Goal: Task Accomplishment & Management: Complete application form

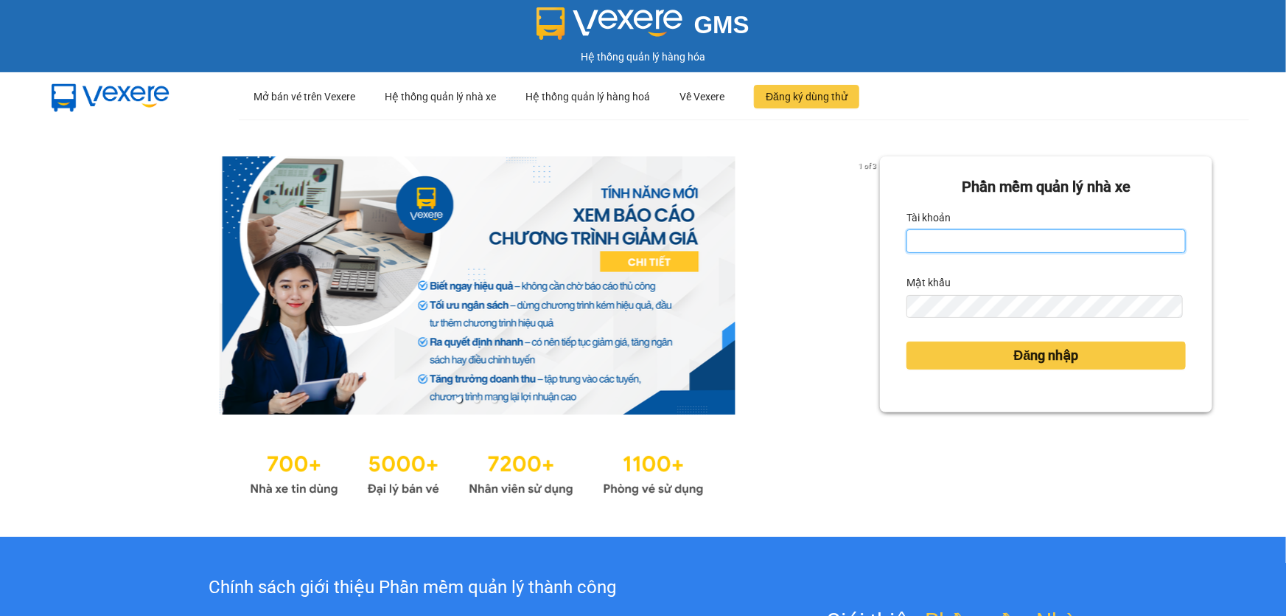
click at [957, 246] on input "Tài khoản" at bounding box center [1046, 241] width 279 height 24
type input "hoa1.ct"
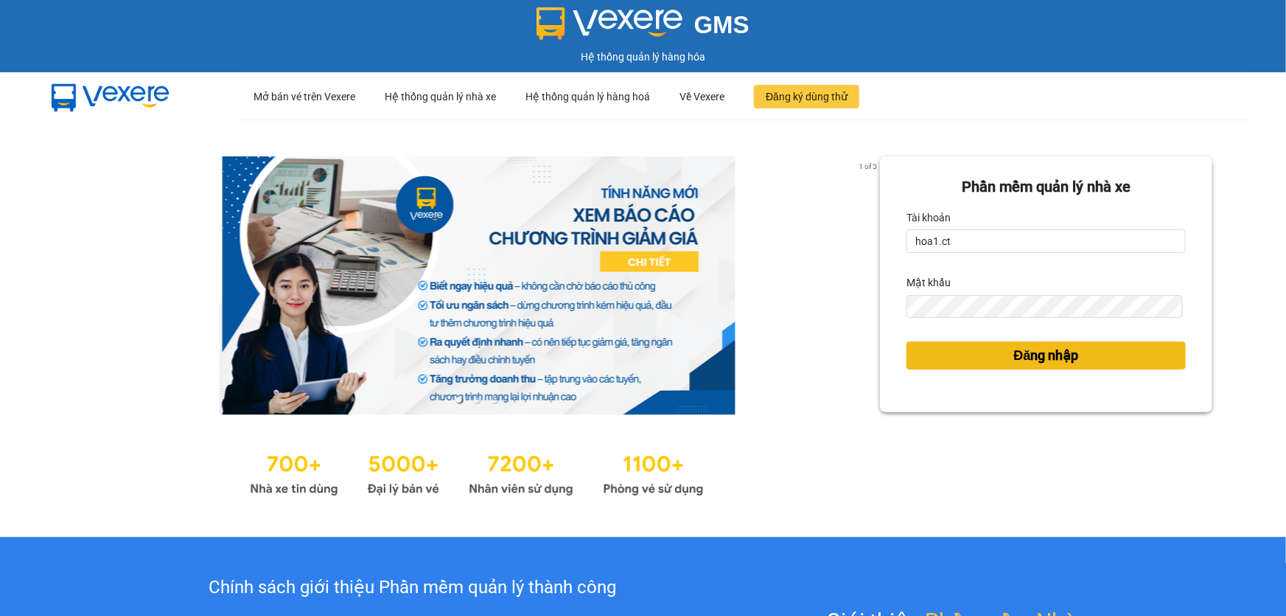
click at [1030, 355] on span "Đăng nhập" at bounding box center [1046, 355] width 65 height 21
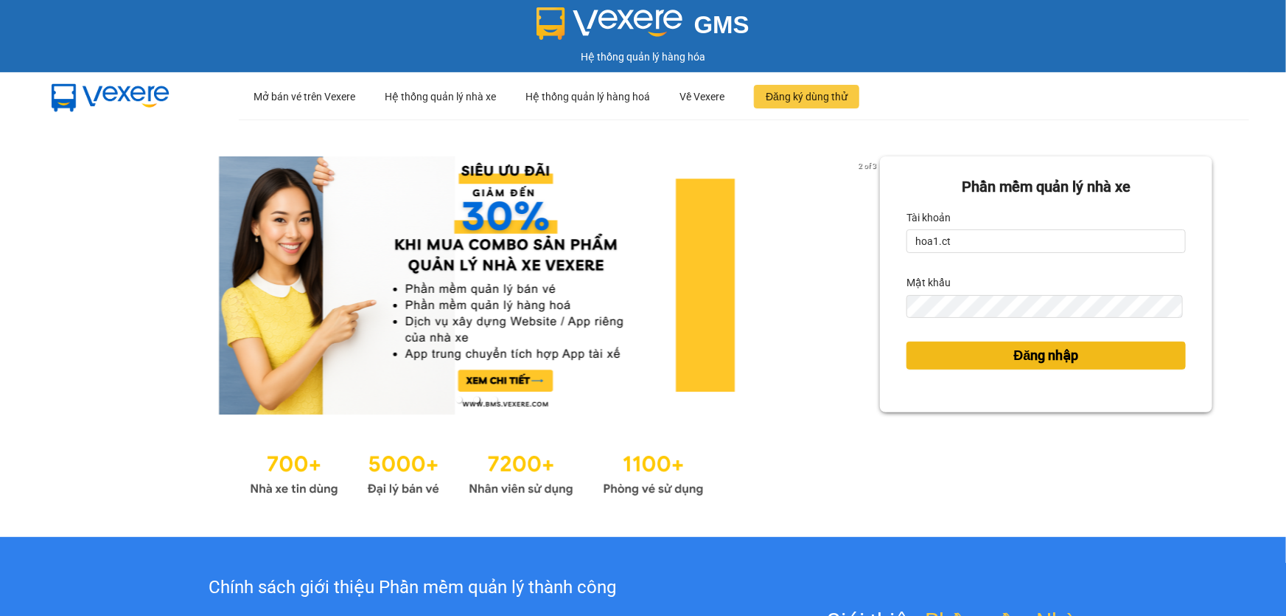
click at [1030, 355] on span "Đăng nhập" at bounding box center [1046, 355] width 65 height 21
click at [1030, 355] on div "Đăng nhập" at bounding box center [1046, 355] width 279 height 40
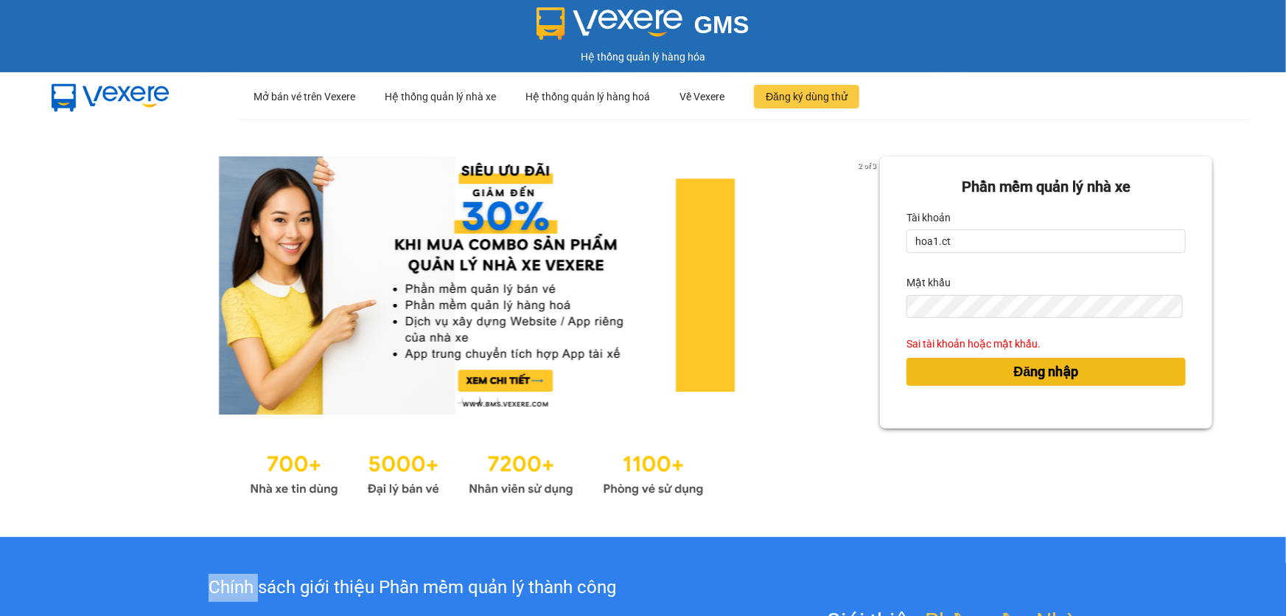
click at [1030, 355] on div "Đăng nhập" at bounding box center [1046, 372] width 279 height 40
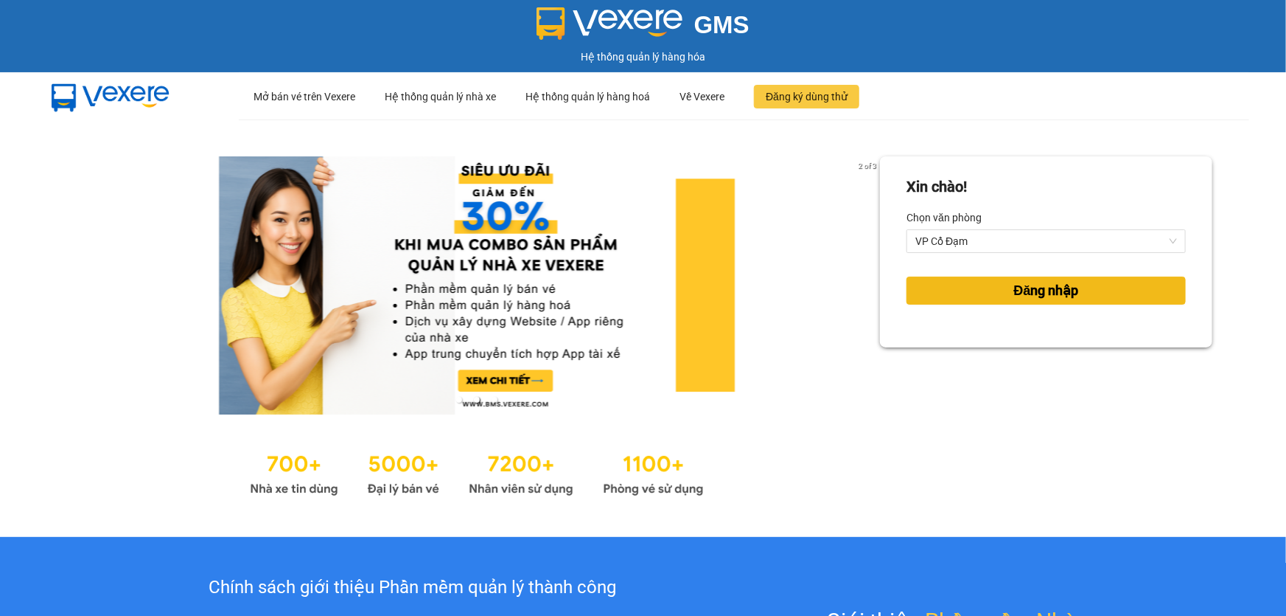
click at [1035, 295] on span "Đăng nhập" at bounding box center [1046, 290] width 65 height 21
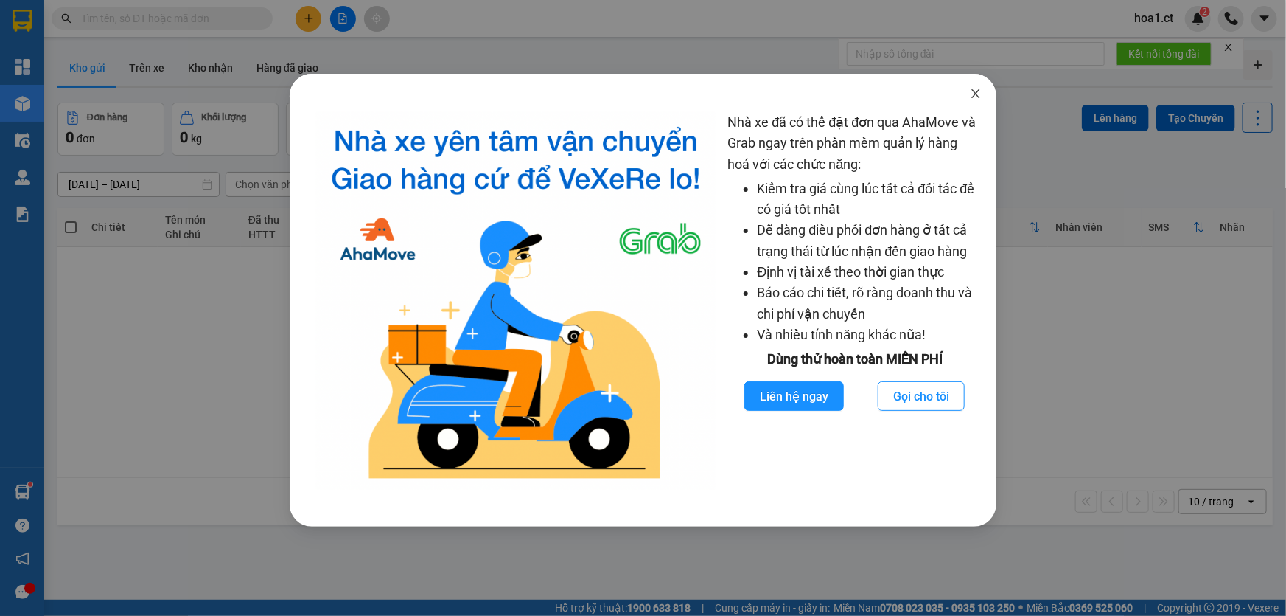
click at [973, 92] on icon "close" at bounding box center [976, 94] width 12 height 12
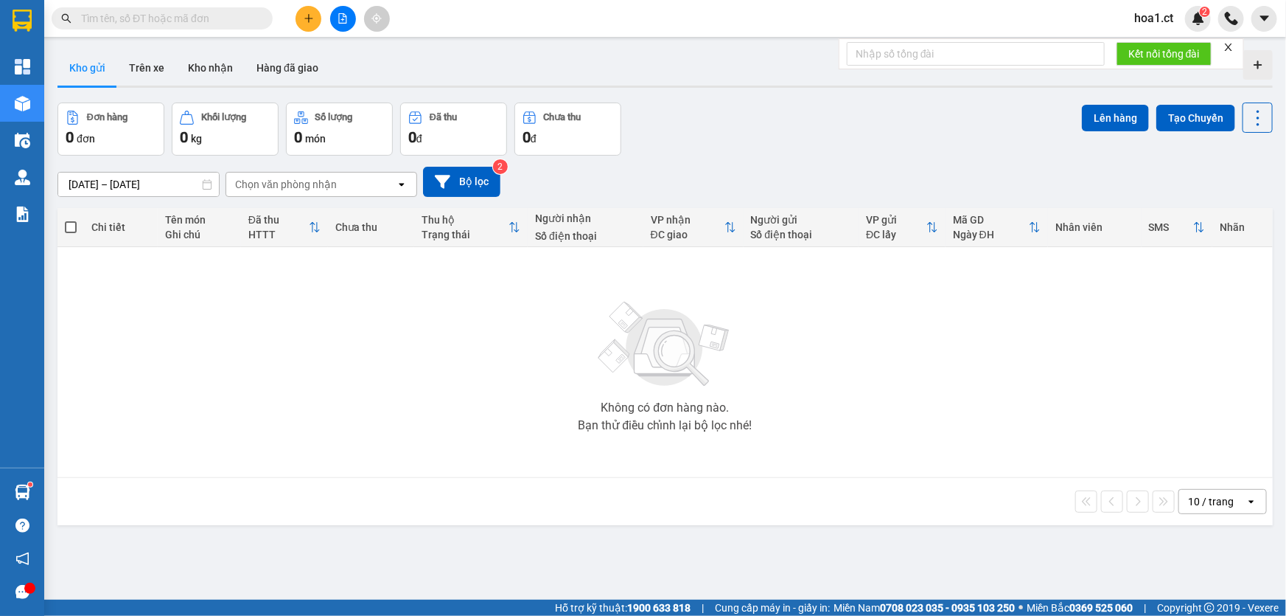
click at [206, 18] on input "text" at bounding box center [168, 18] width 174 height 16
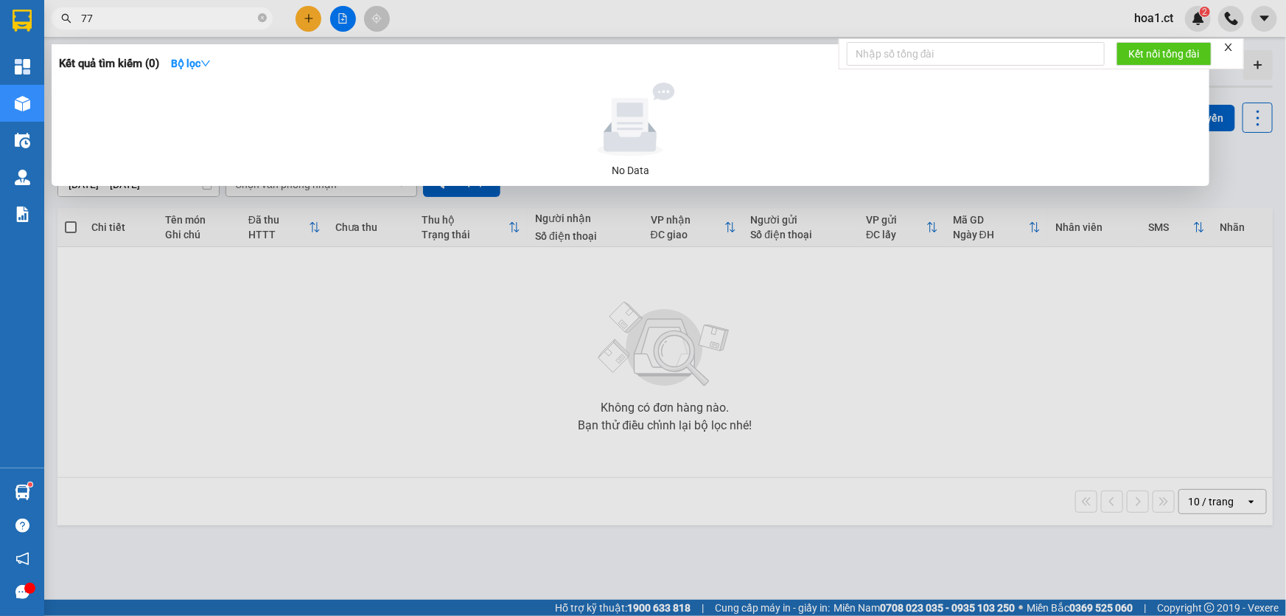
type input "7"
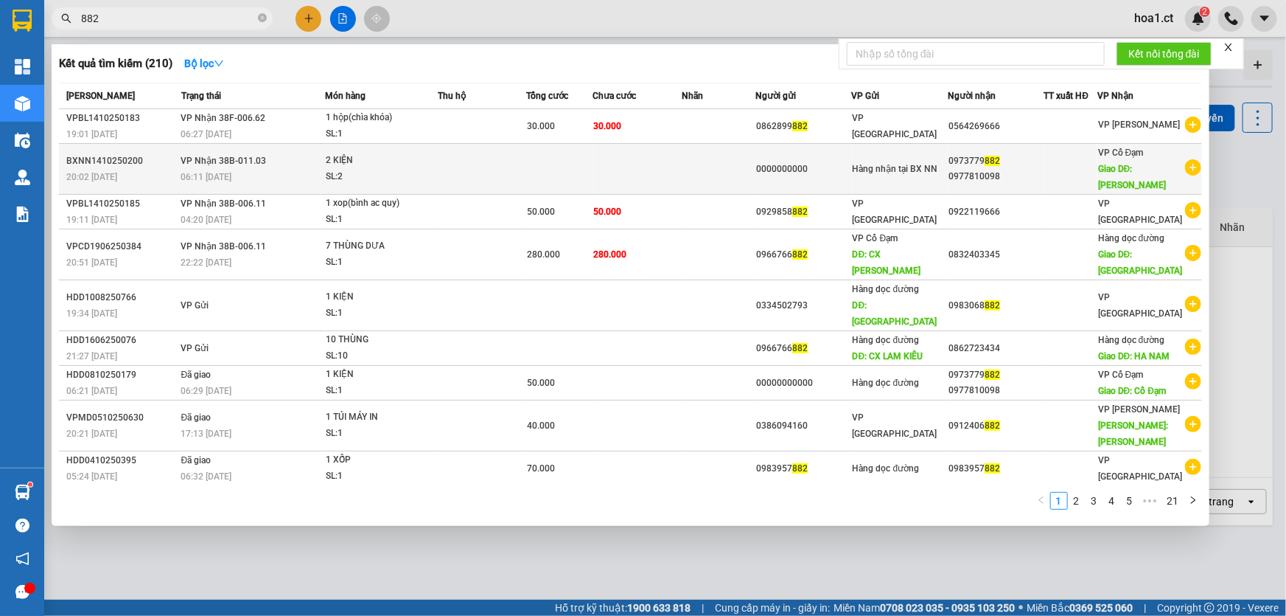
type input "882"
click at [274, 169] on div "06:11 [DATE]" at bounding box center [253, 177] width 144 height 16
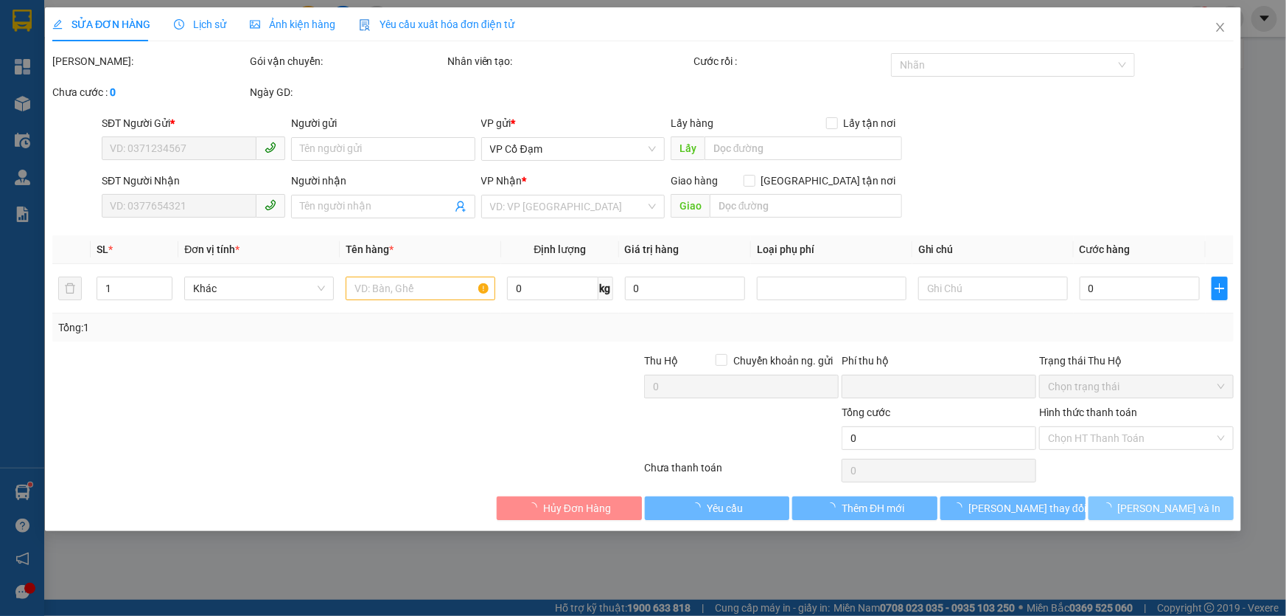
type input "0000000000"
type input "0973779882"
type input "0977810098"
type input "[PERSON_NAME]"
type input "0"
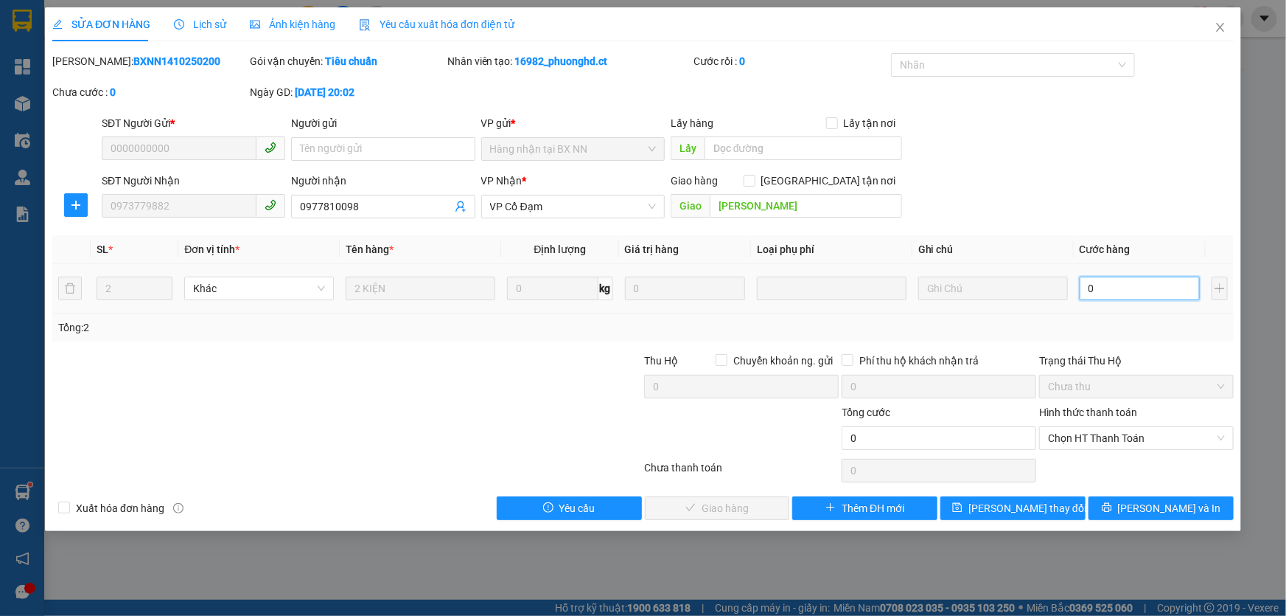
click at [1118, 283] on input "0" at bounding box center [1140, 288] width 120 height 24
type input "8"
type input "80"
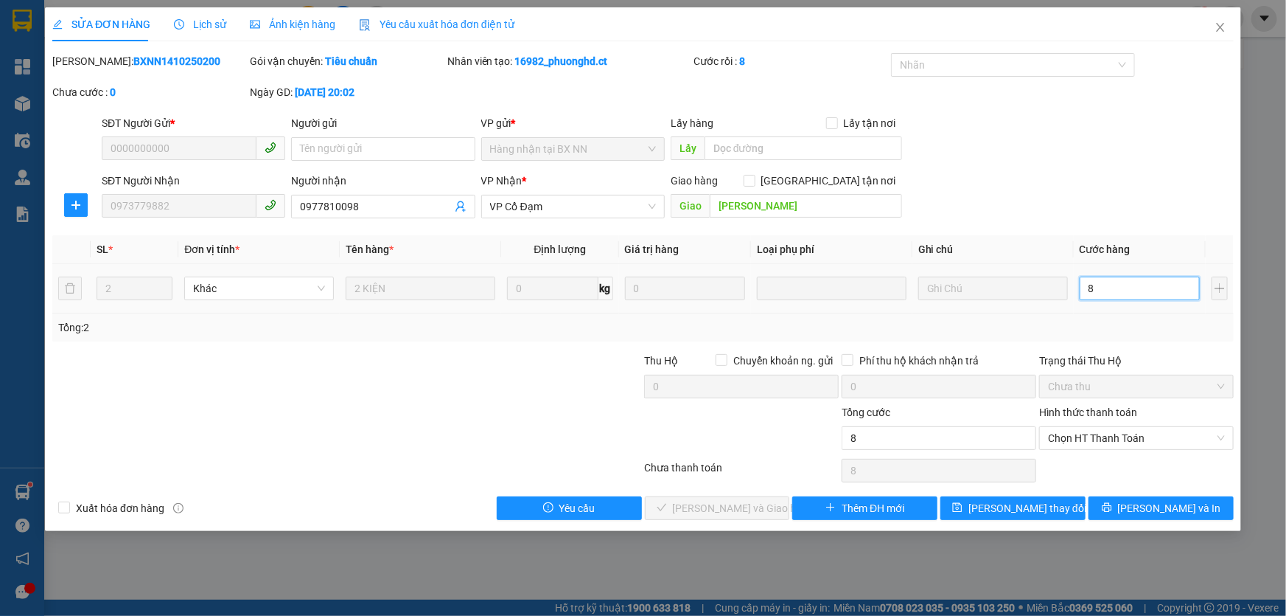
type input "80"
type input "80.000"
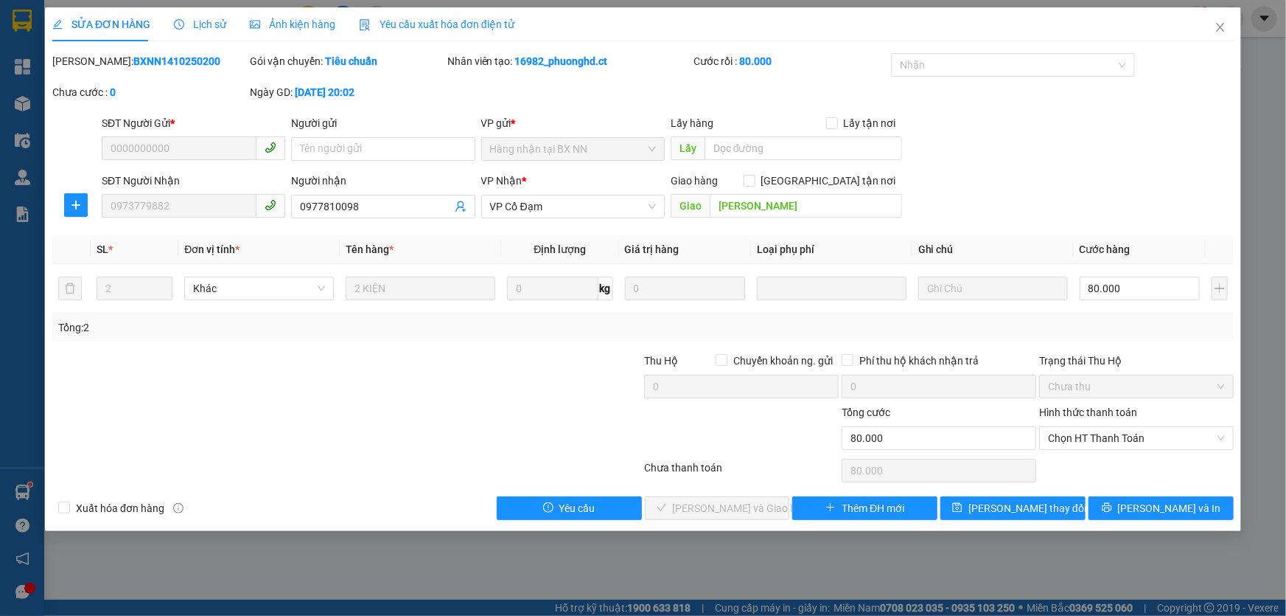
click at [1150, 166] on div "SĐT Người Gửi * 0000000000 Người gửi Tên người gửi VP gửi * [DEMOGRAPHIC_DATA] …" at bounding box center [668, 141] width 1138 height 52
click at [1177, 442] on span "Chọn HT Thanh Toán" at bounding box center [1136, 438] width 177 height 22
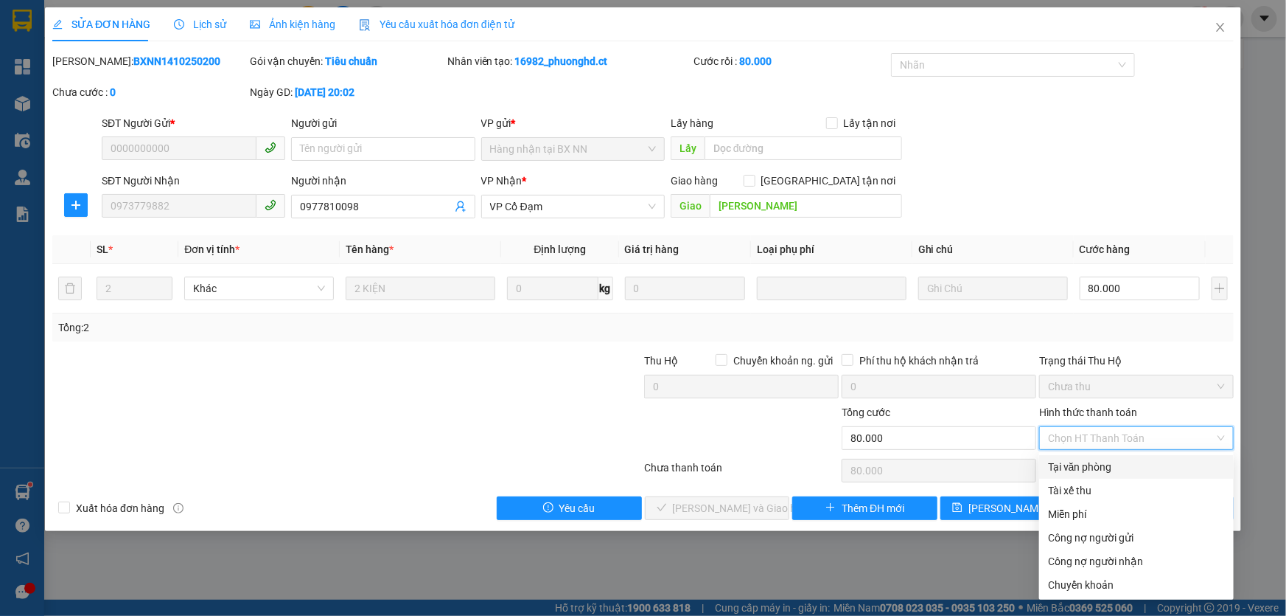
click at [1115, 473] on div "Tại văn phòng" at bounding box center [1136, 467] width 177 height 16
type input "0"
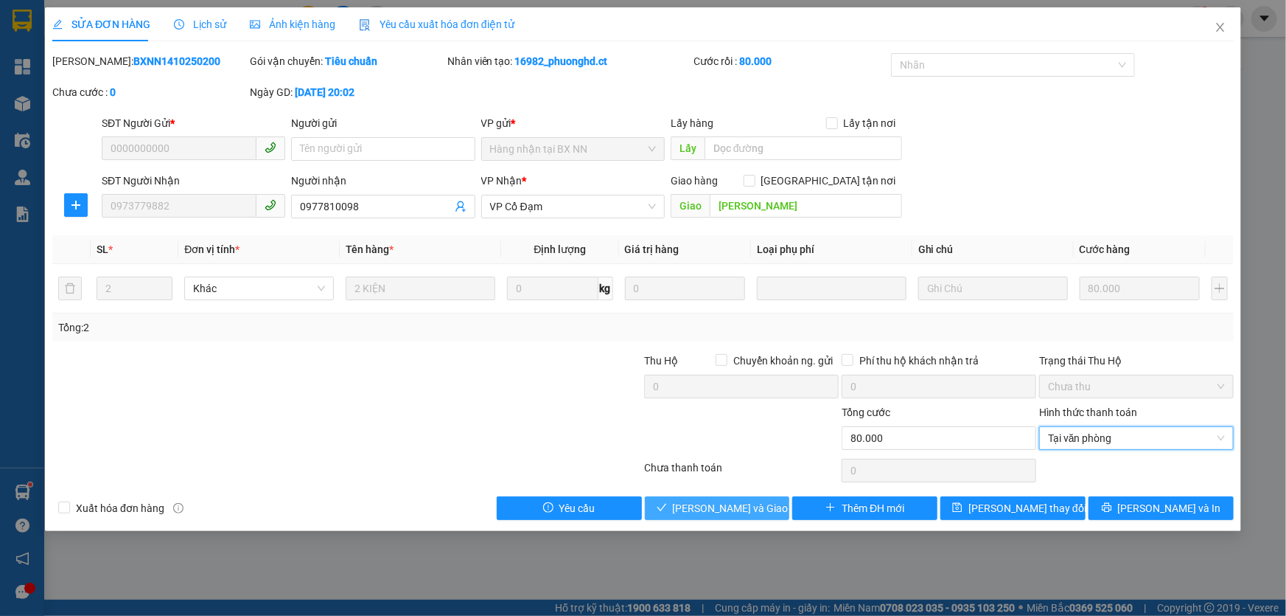
click at [691, 509] on span "[PERSON_NAME] và Giao hàng" at bounding box center [744, 508] width 142 height 16
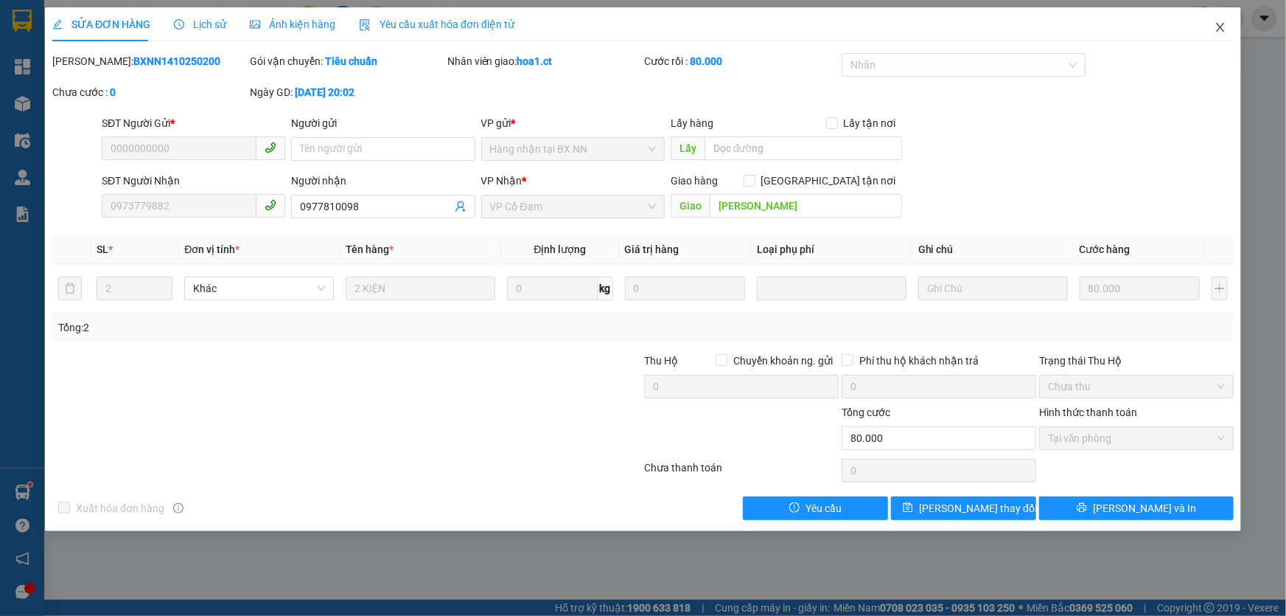
click at [1224, 27] on icon "close" at bounding box center [1221, 27] width 12 height 12
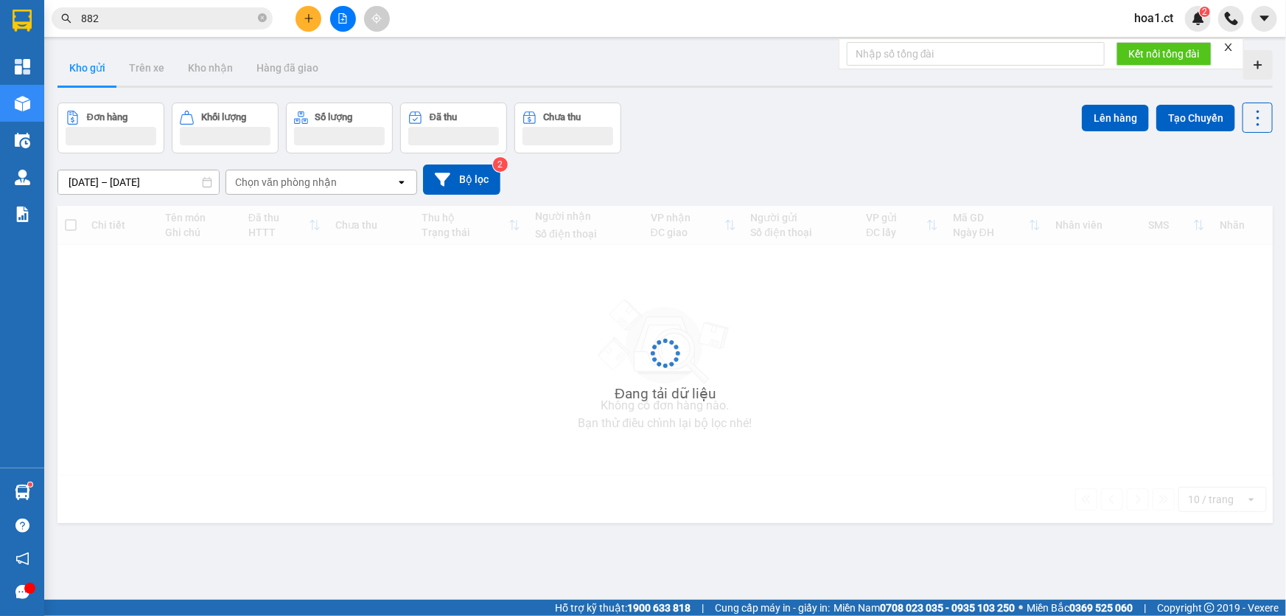
click at [175, 29] on div "Kết quả tìm kiếm ( 210 ) Bộ lọc Mã ĐH Trạng thái Món hàng Thu hộ Tổng cước Chưa…" at bounding box center [144, 19] width 288 height 26
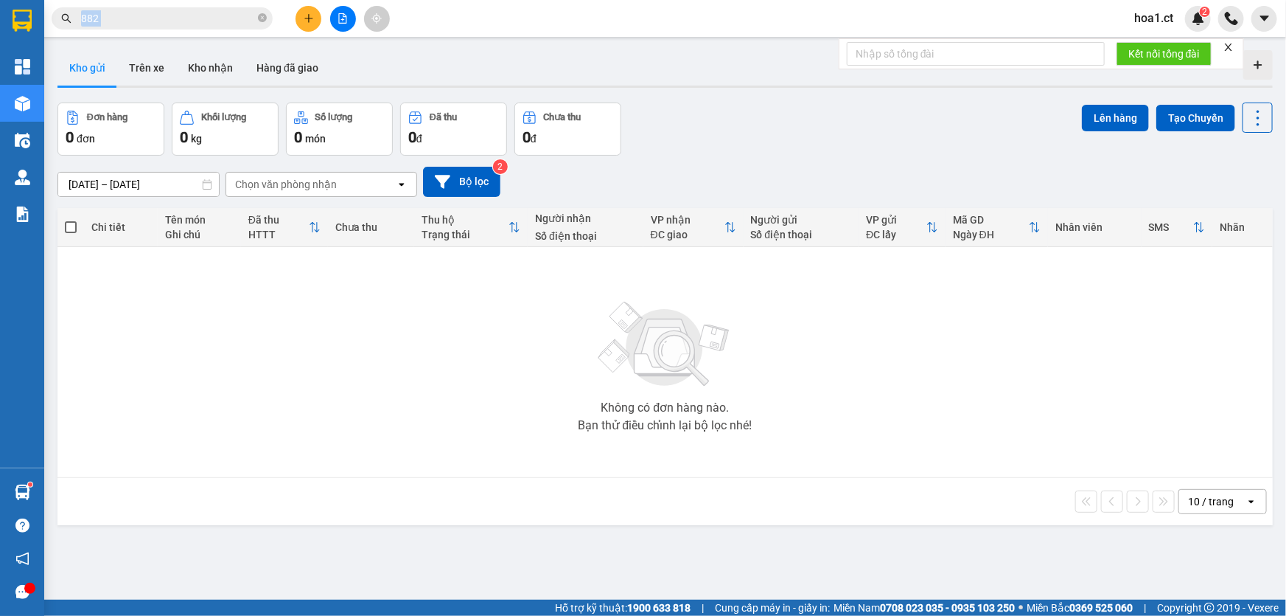
click at [175, 29] on div "Kết quả tìm kiếm ( 210 ) Bộ lọc Mã ĐH Trạng thái Món hàng Thu hộ Tổng cước Chưa…" at bounding box center [144, 19] width 288 height 26
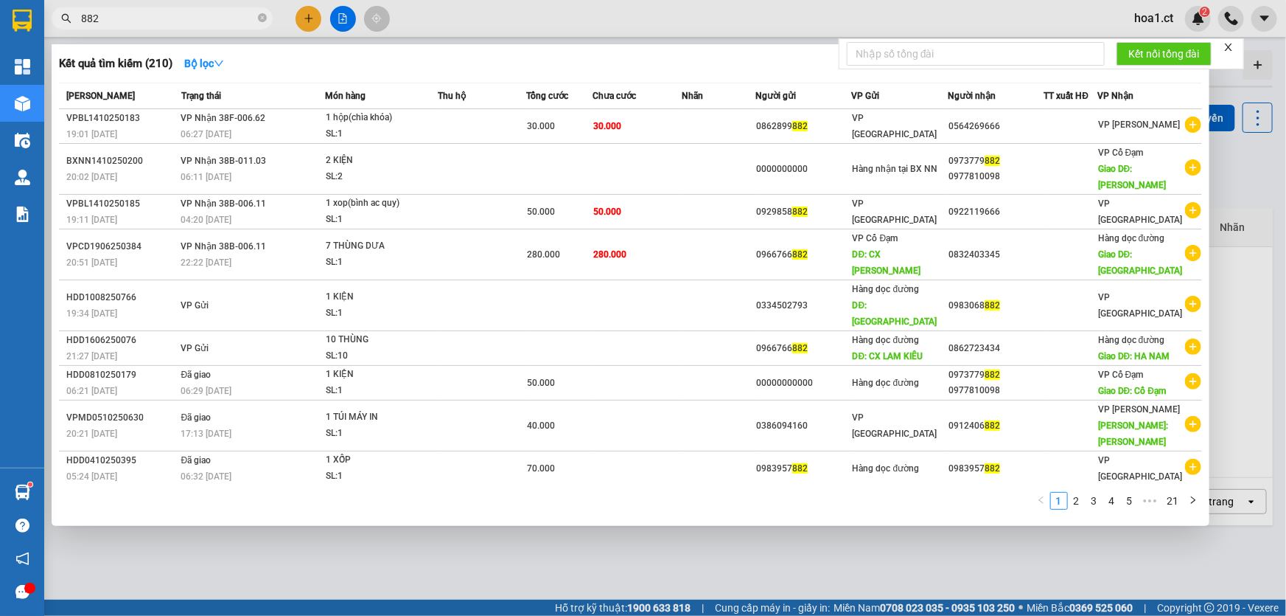
click at [175, 20] on input "882" at bounding box center [168, 18] width 174 height 16
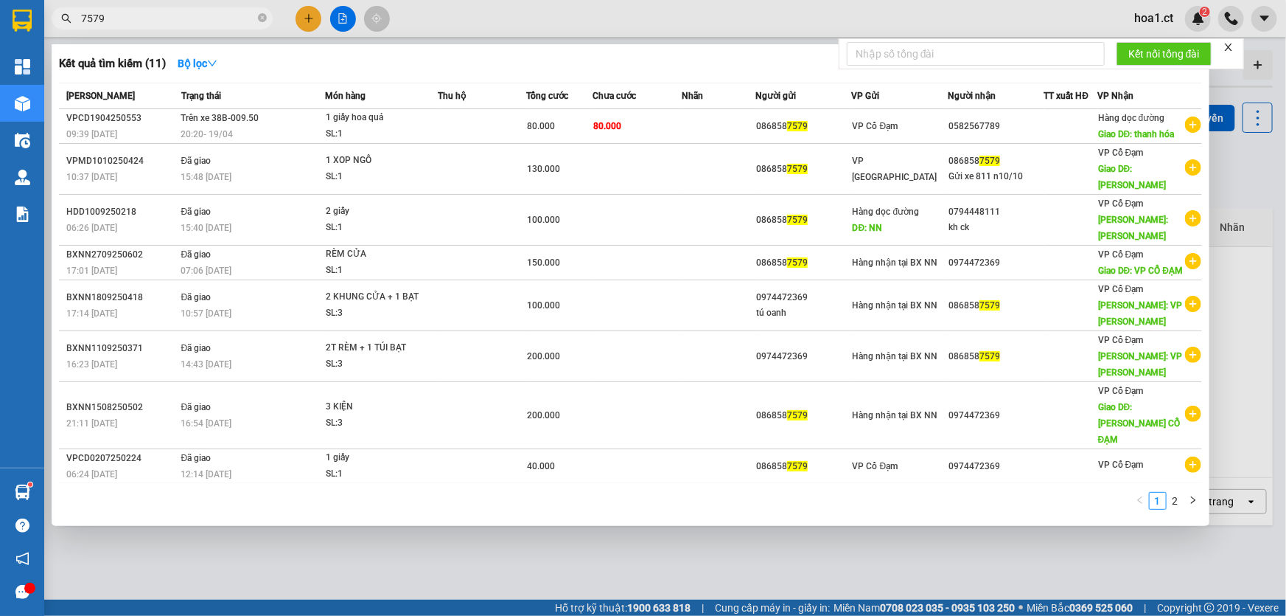
click at [128, 18] on input "7579" at bounding box center [168, 18] width 174 height 16
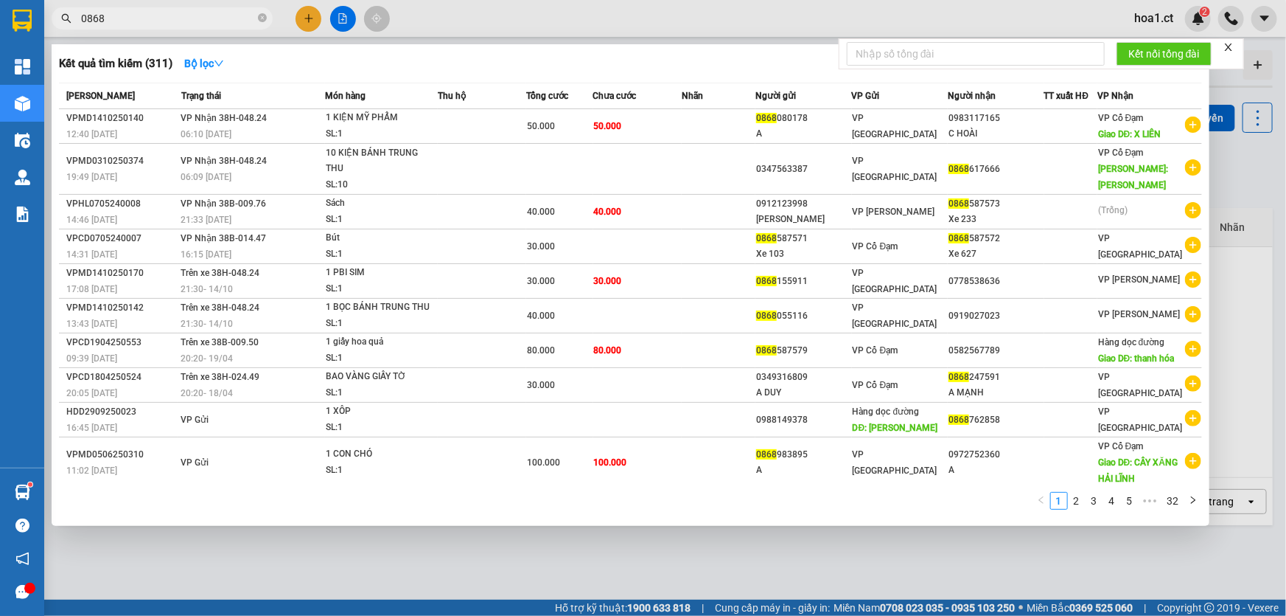
click at [207, 15] on input "0868" at bounding box center [168, 18] width 174 height 16
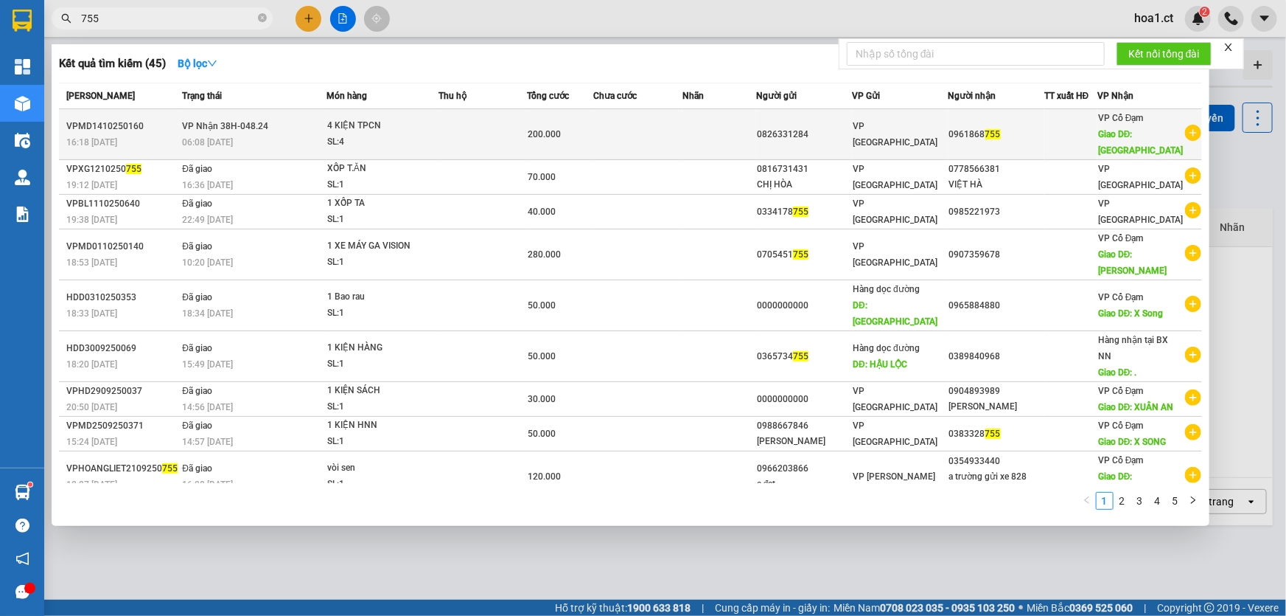
type input "755"
click at [274, 140] on div "06:08 [DATE]" at bounding box center [253, 142] width 143 height 16
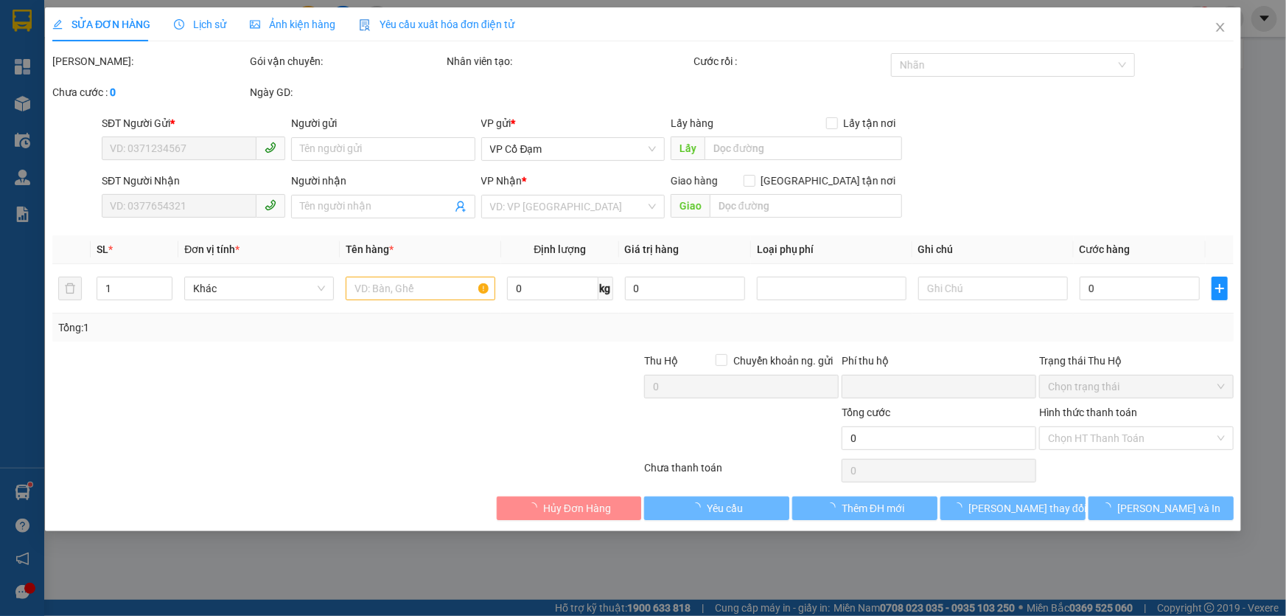
type input "0826331284"
type input "0961868755"
type input "BÌNH LỘC"
type input "0"
type input "200.000"
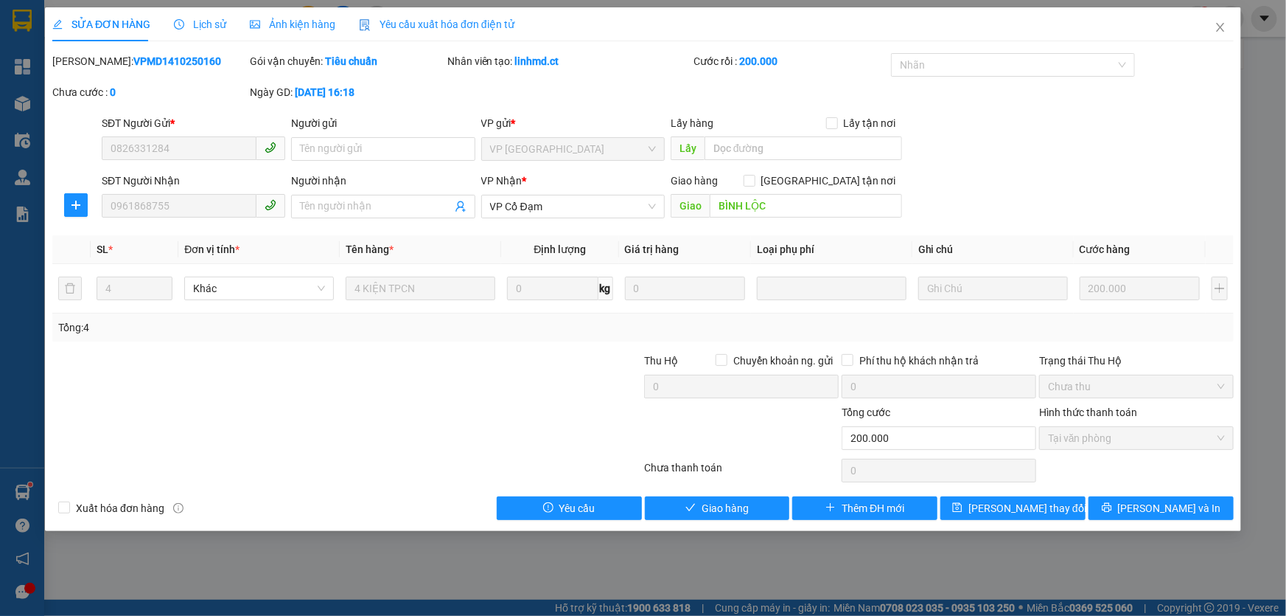
click at [205, 27] on span "Lịch sử" at bounding box center [200, 24] width 52 height 12
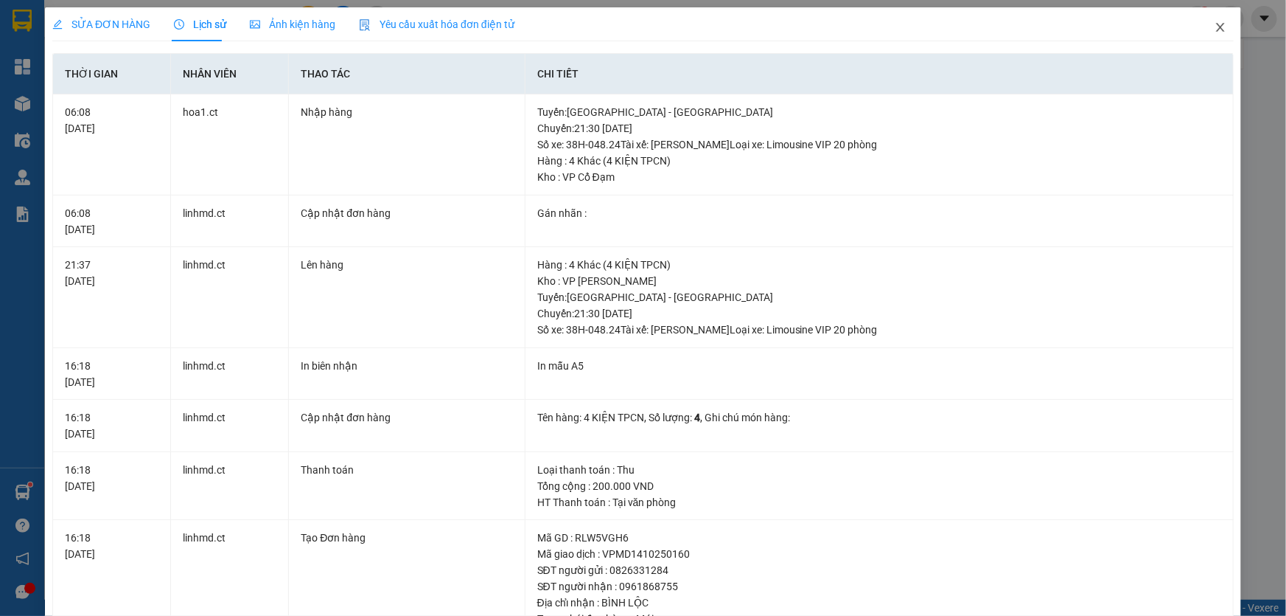
click at [1215, 29] on icon "close" at bounding box center [1221, 27] width 12 height 12
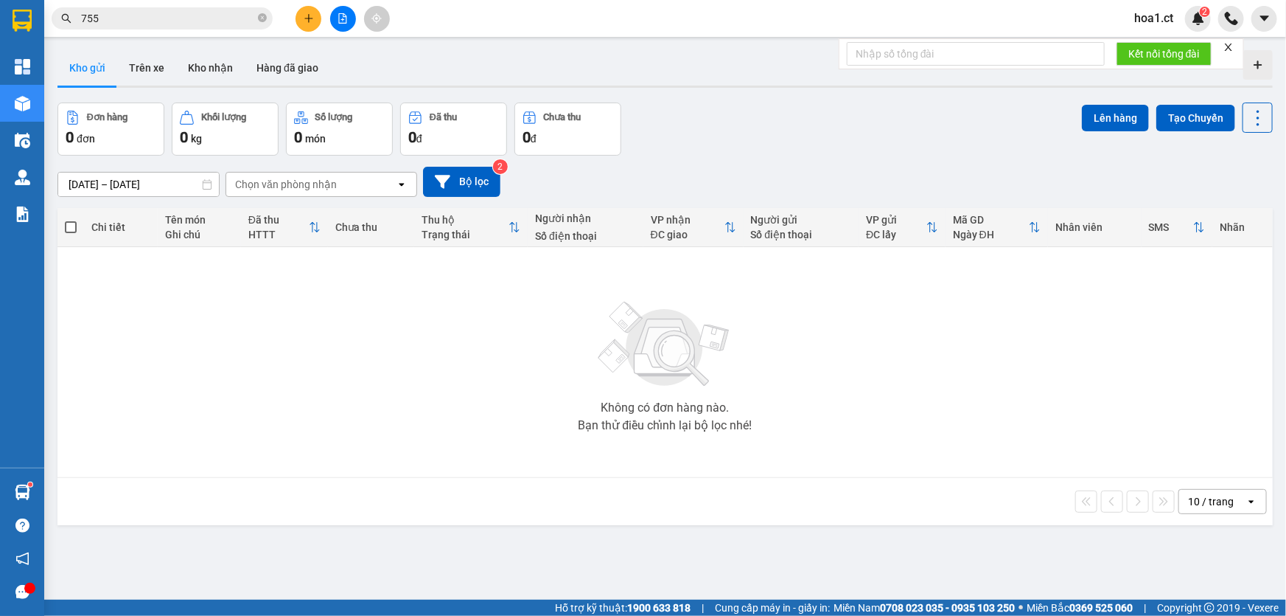
click at [139, 13] on input "755" at bounding box center [168, 18] width 174 height 16
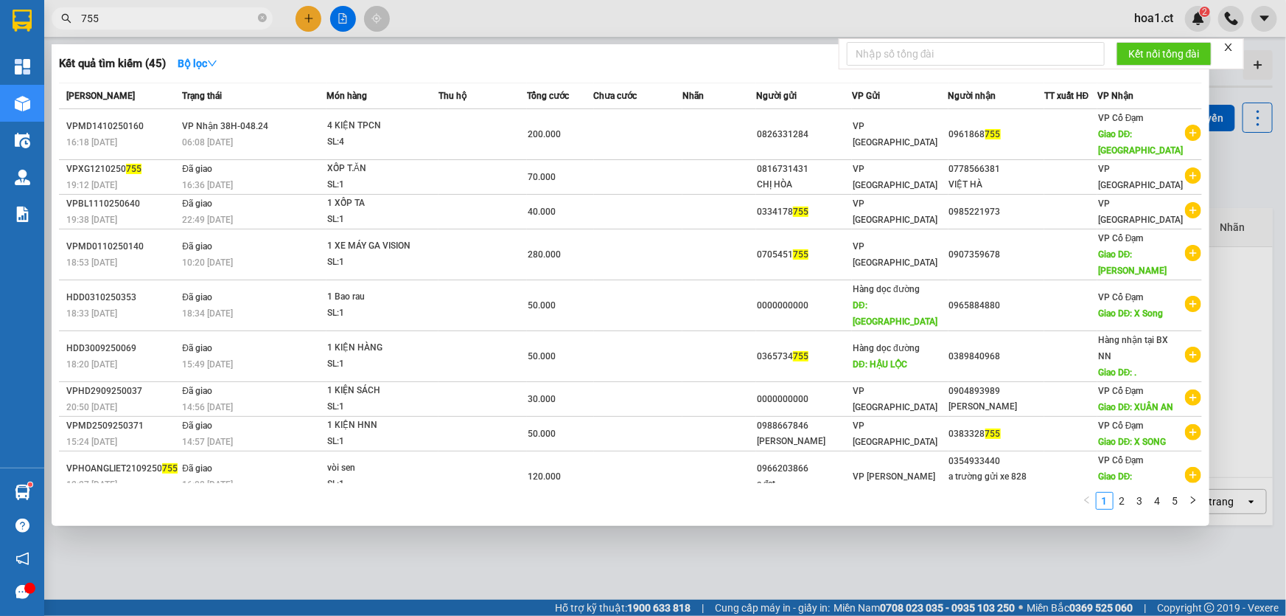
click at [139, 13] on input "755" at bounding box center [168, 18] width 174 height 16
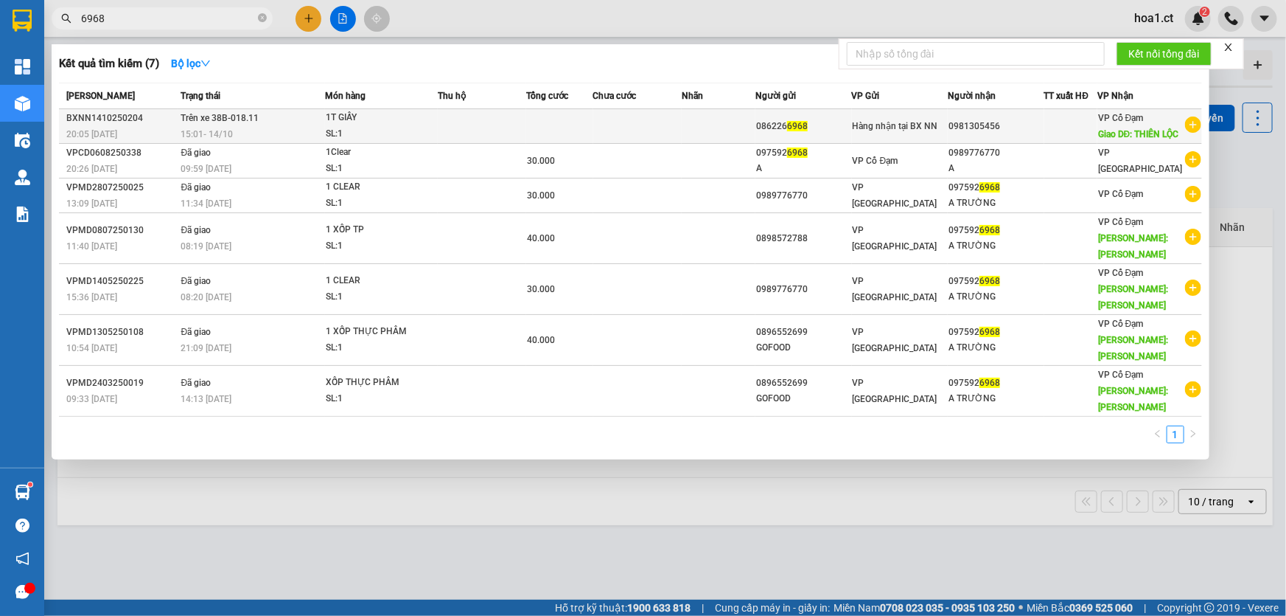
type input "6968"
click at [271, 142] on div "15:01 [DATE]" at bounding box center [253, 134] width 144 height 16
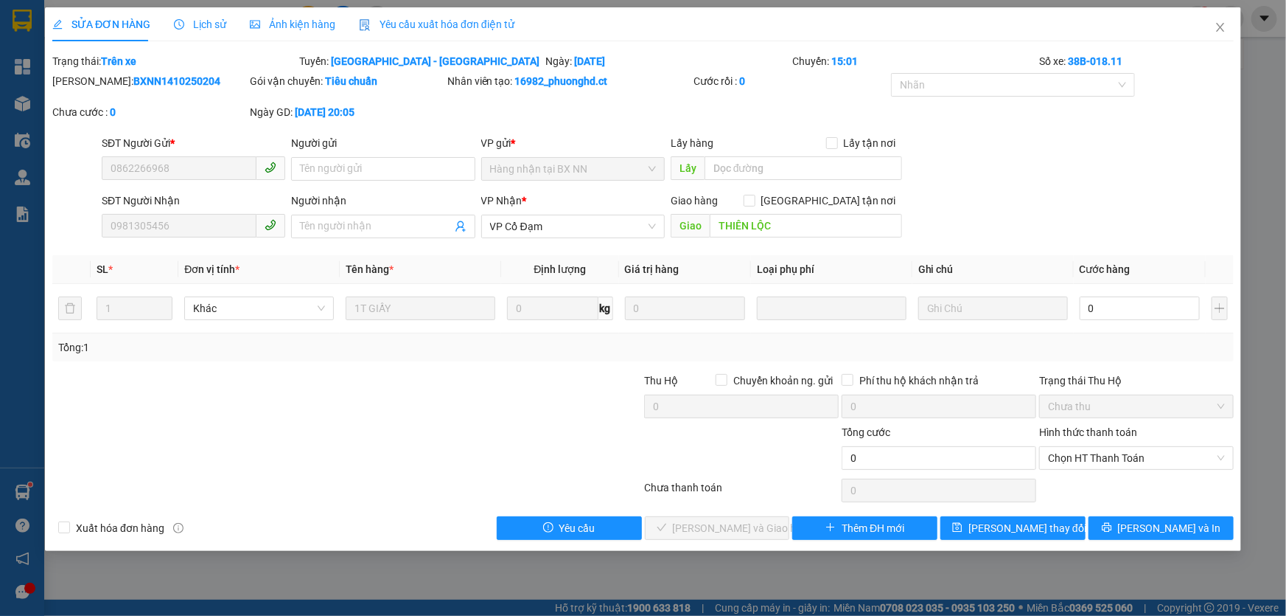
type input "0862266968"
type input "0981305456"
type input "THIÊN LỘC"
type input "0"
click at [1219, 30] on icon "close" at bounding box center [1220, 27] width 8 height 9
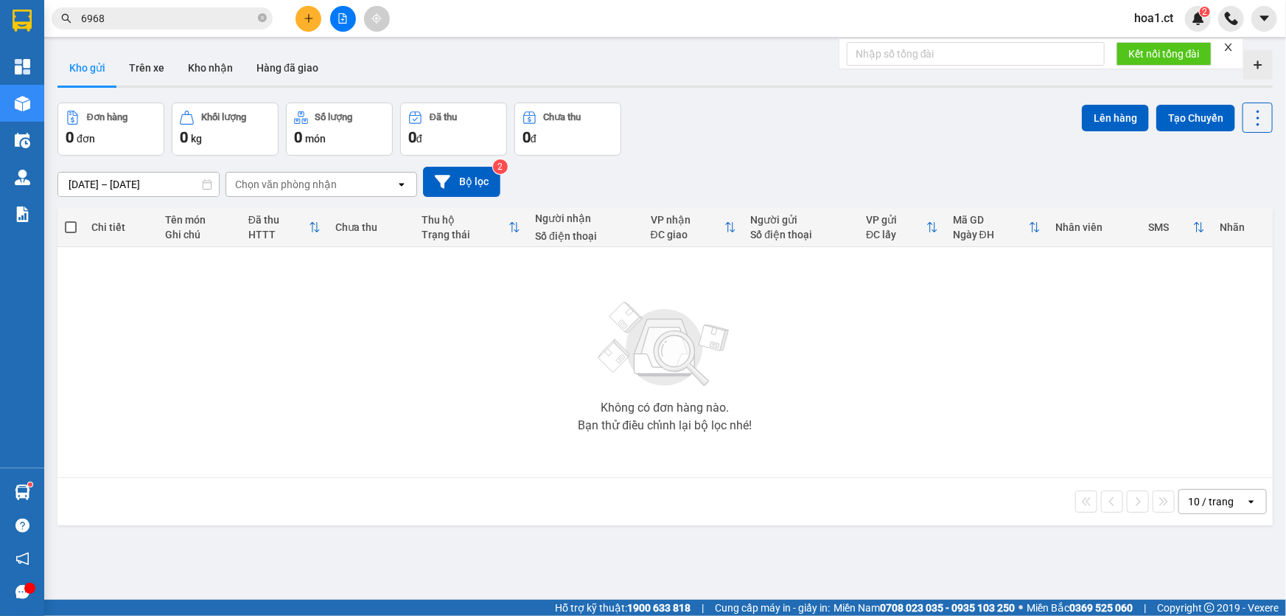
click at [163, 14] on input "6968" at bounding box center [168, 18] width 174 height 16
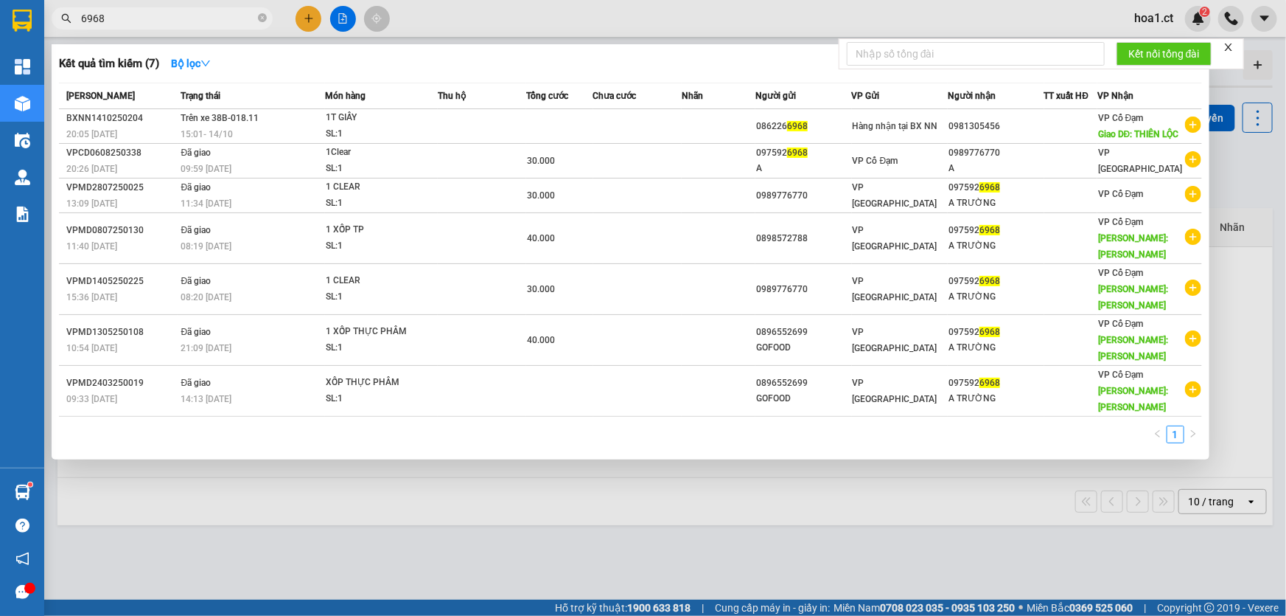
click at [163, 14] on input "6968" at bounding box center [168, 18] width 174 height 16
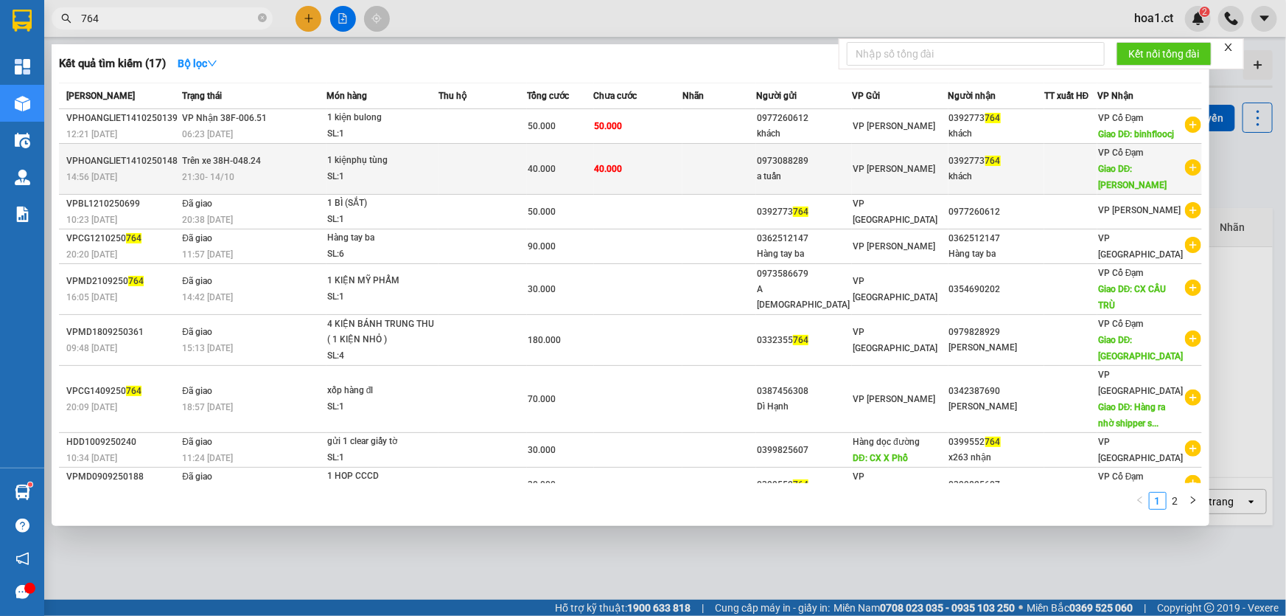
type input "764"
click at [287, 185] on div "21:30 [DATE]" at bounding box center [253, 177] width 143 height 16
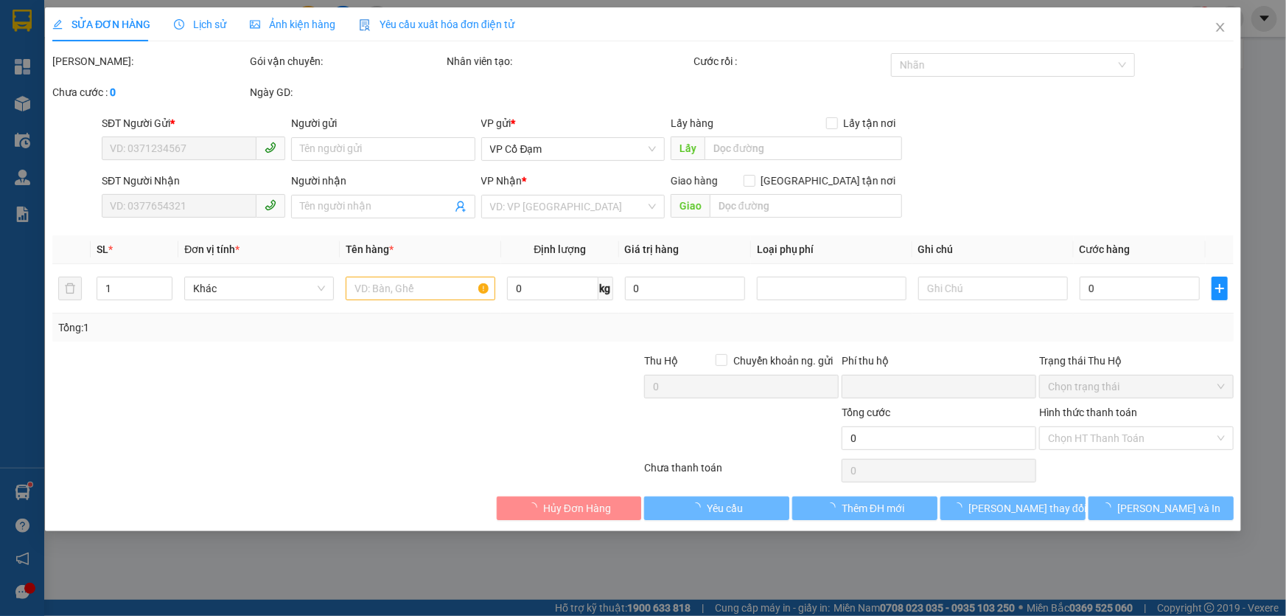
type input "0973088289"
type input "a tuấn"
type input "0392773764"
type input "khách"
type input "bình lộc"
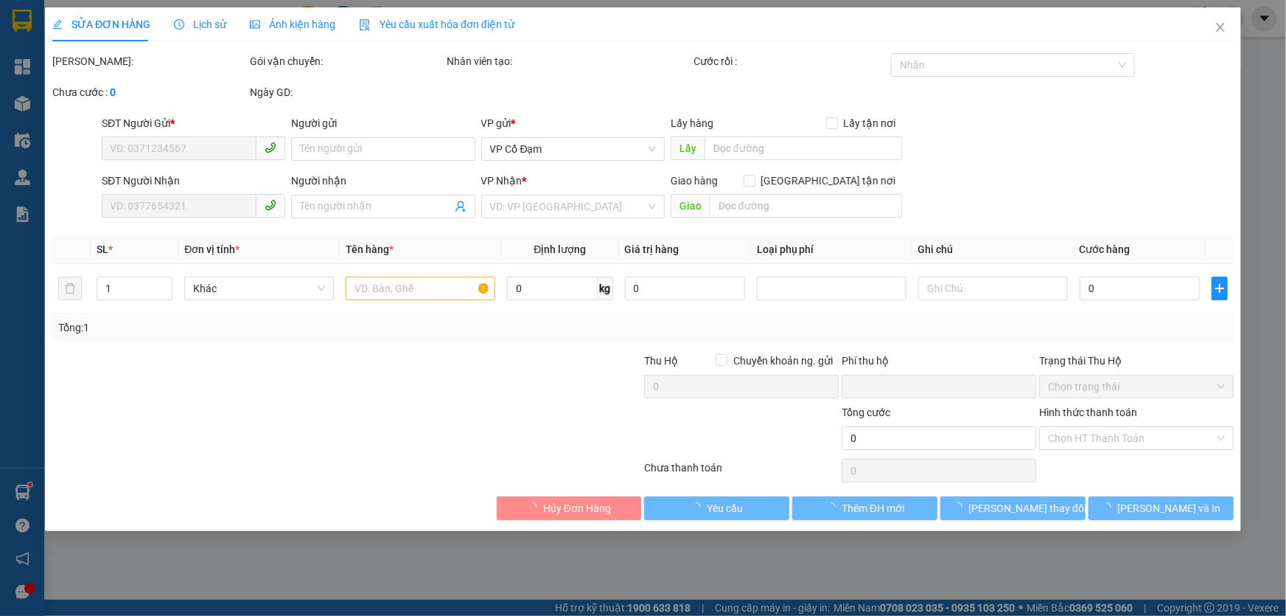
type input "0"
type input "40.000"
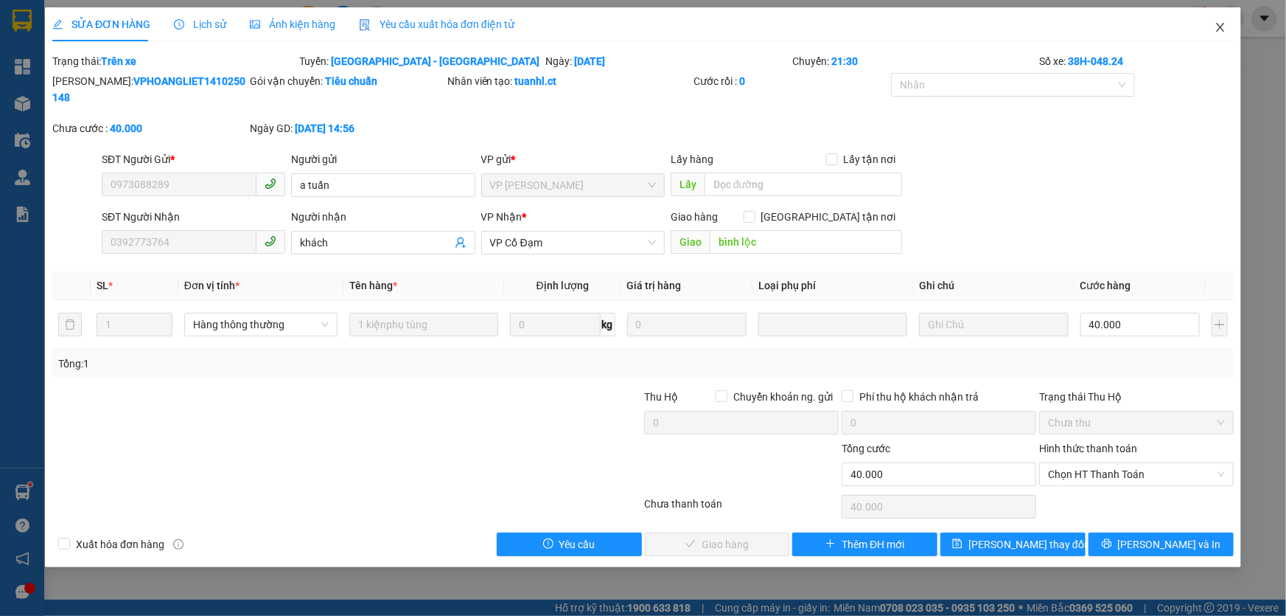
click at [1222, 33] on icon "close" at bounding box center [1221, 27] width 12 height 12
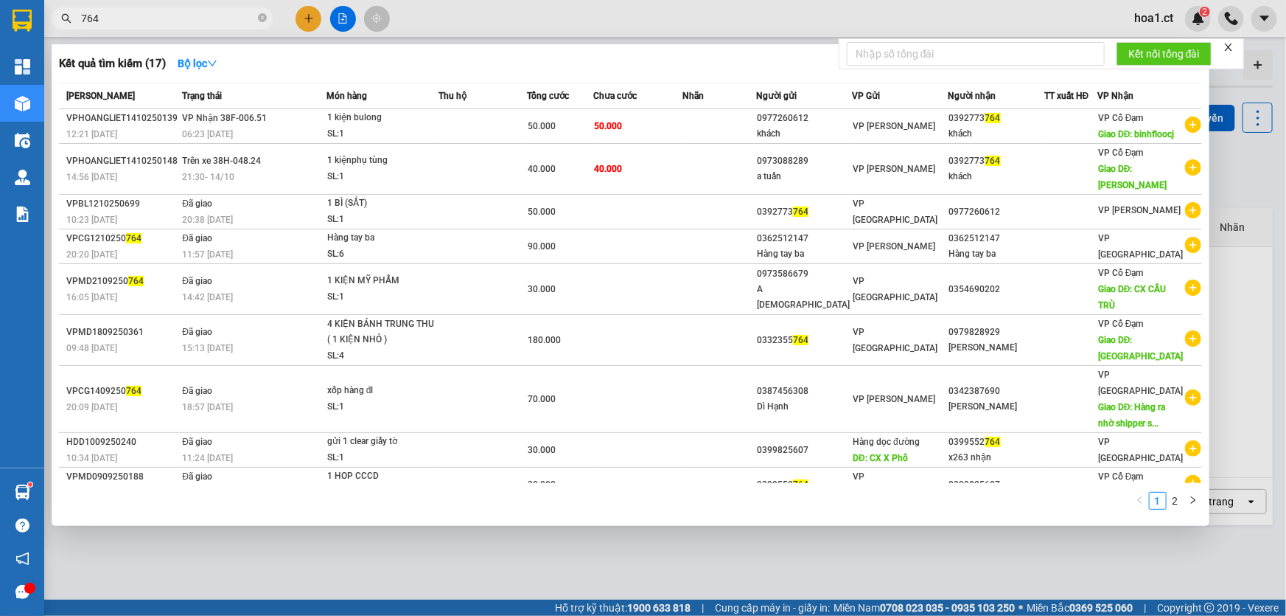
click at [139, 18] on input "764" at bounding box center [168, 18] width 174 height 16
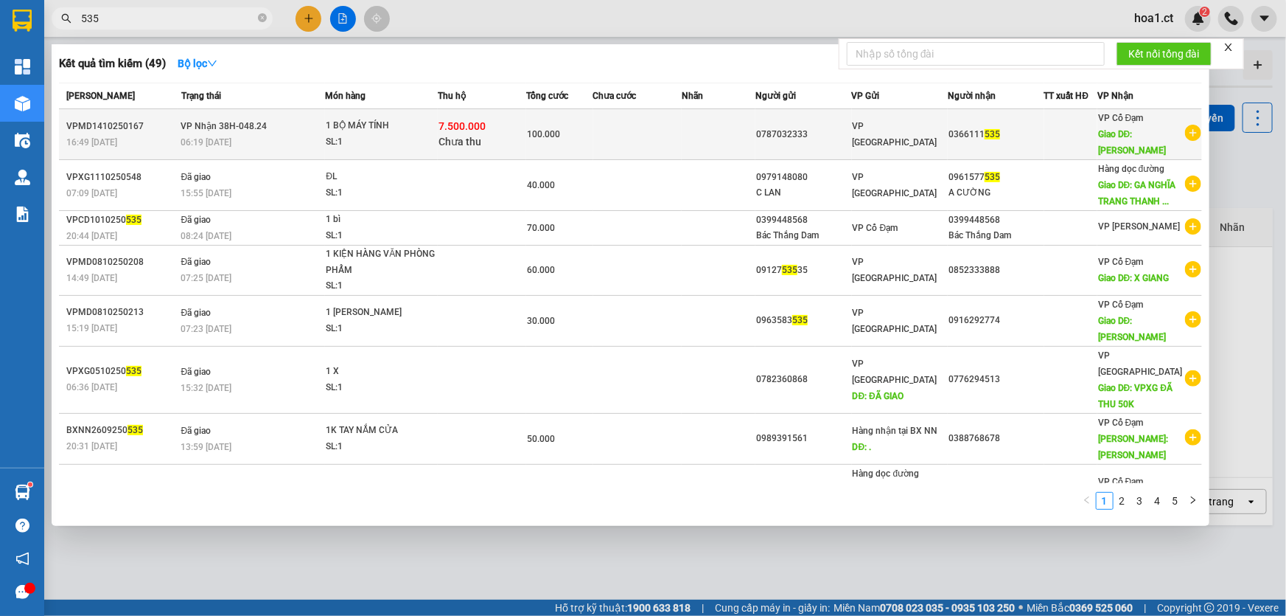
type input "535"
click at [301, 140] on div "06:19 [DATE]" at bounding box center [253, 142] width 144 height 16
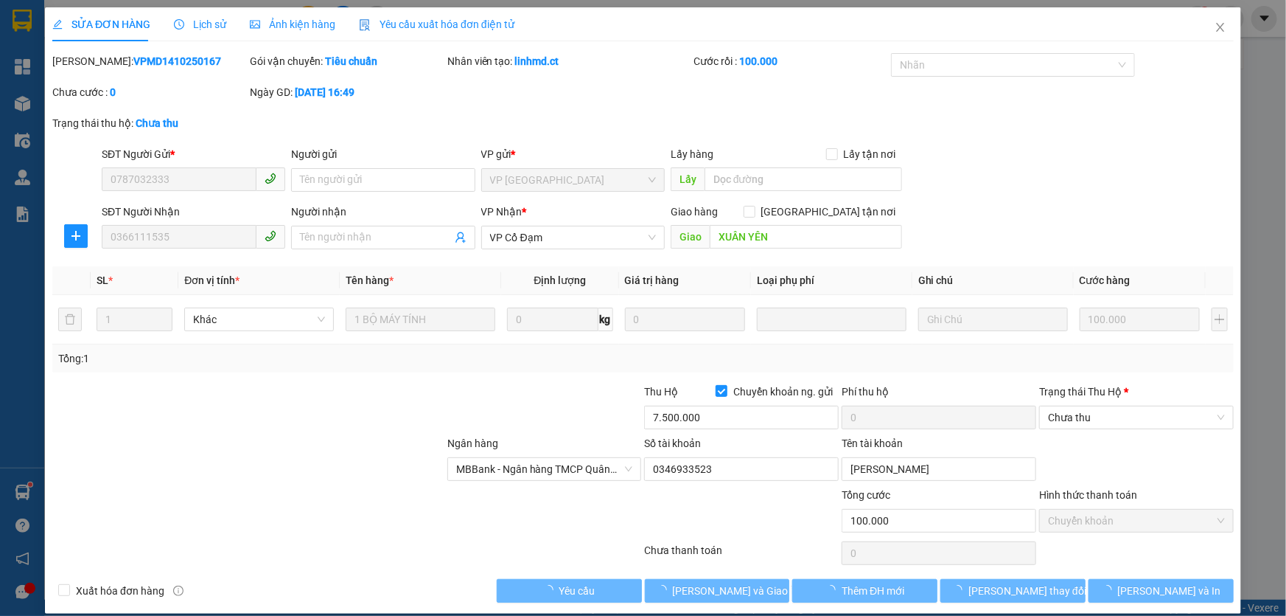
type input "0787032333"
type input "0366111535"
type input "XUÂN YÊN"
type input "0"
type input "100.000"
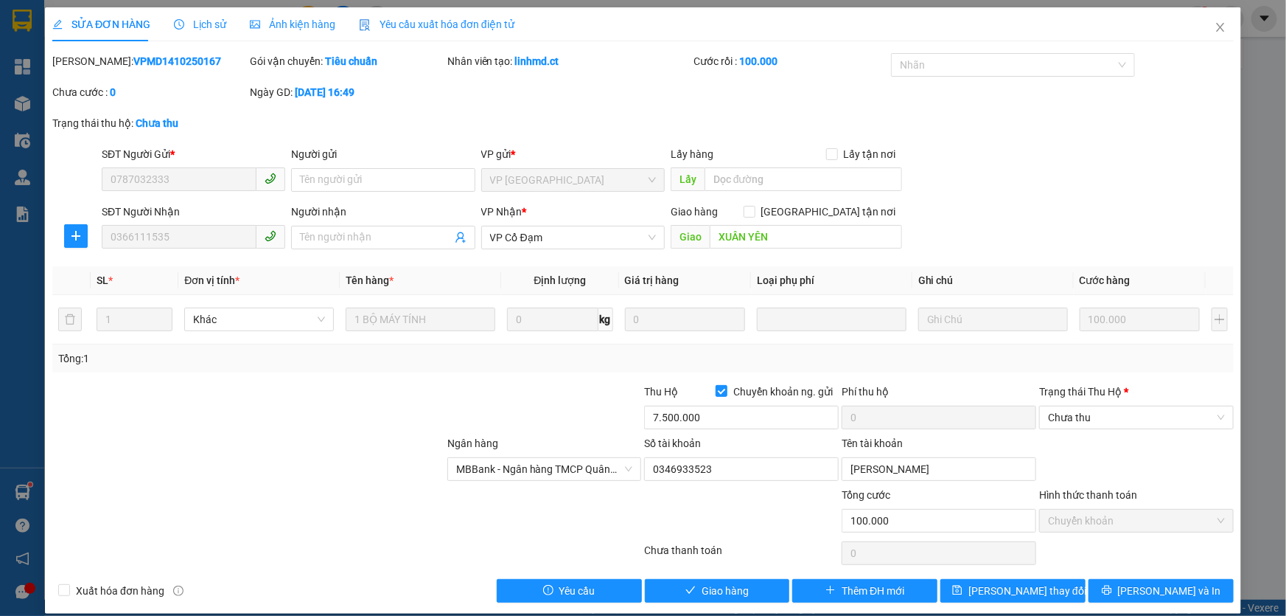
click at [200, 24] on span "Lịch sử" at bounding box center [200, 24] width 52 height 12
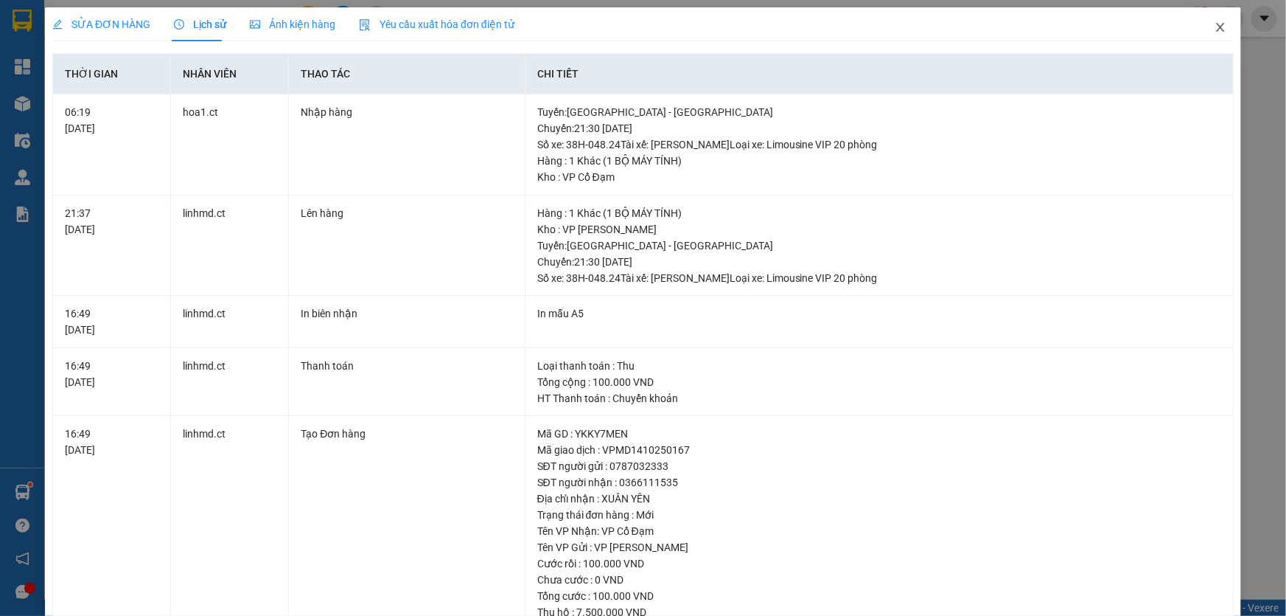
click at [1216, 29] on icon "close" at bounding box center [1220, 27] width 8 height 9
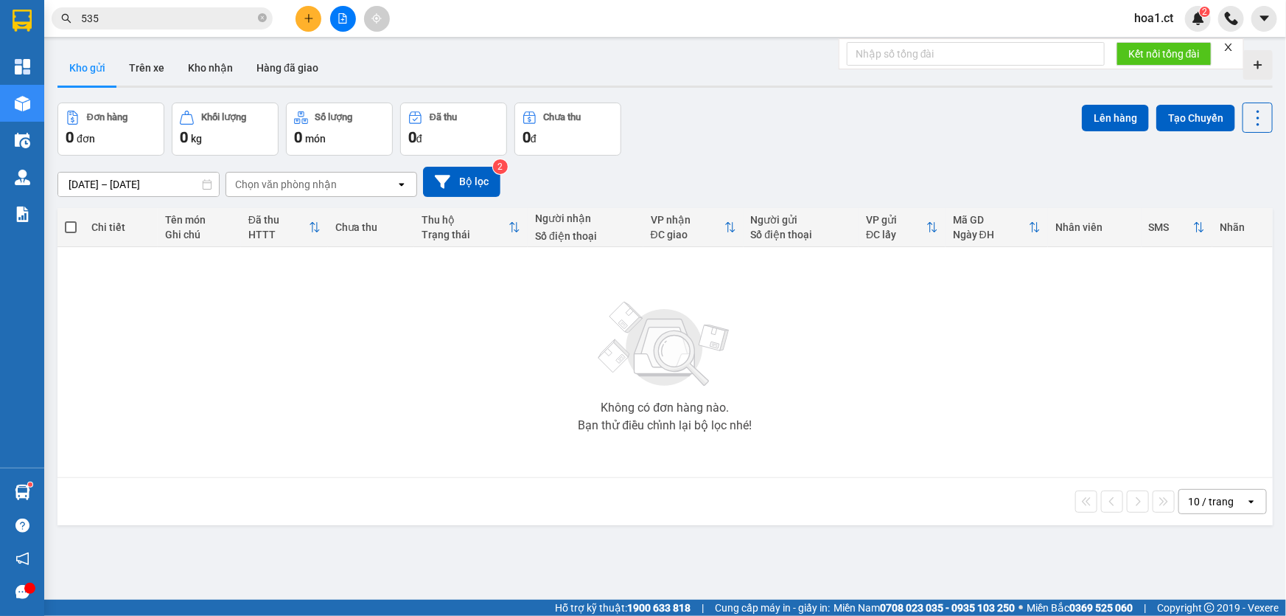
click at [152, 14] on input "535" at bounding box center [168, 18] width 174 height 16
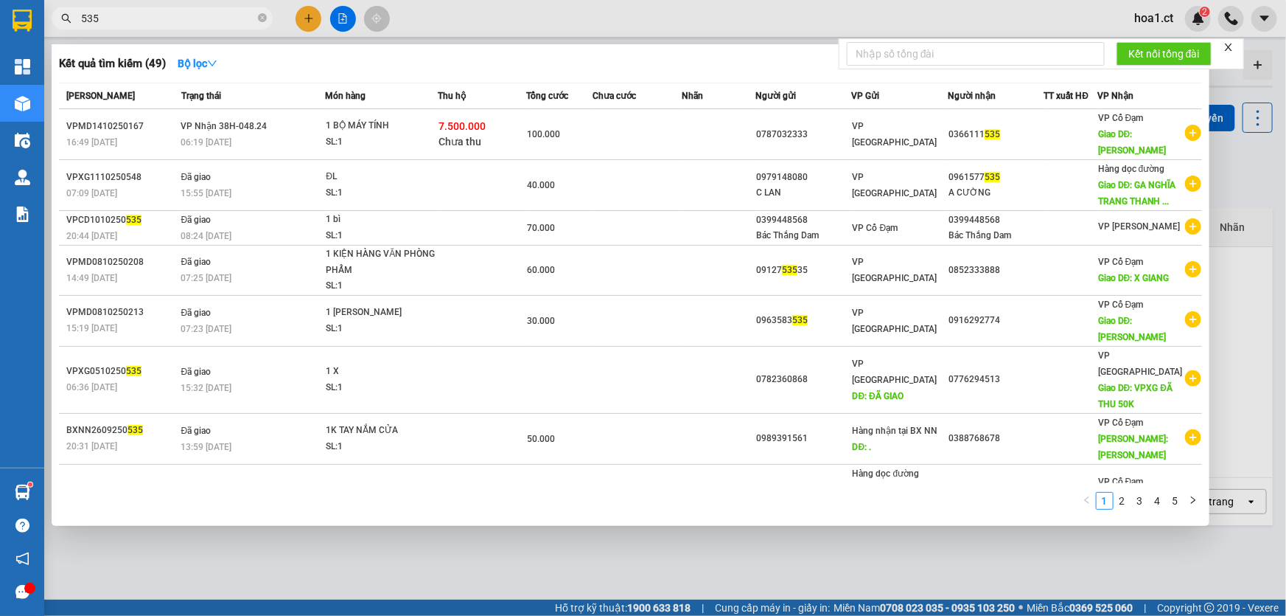
click at [152, 14] on input "535" at bounding box center [168, 18] width 174 height 16
click at [133, 14] on input "535" at bounding box center [168, 18] width 174 height 16
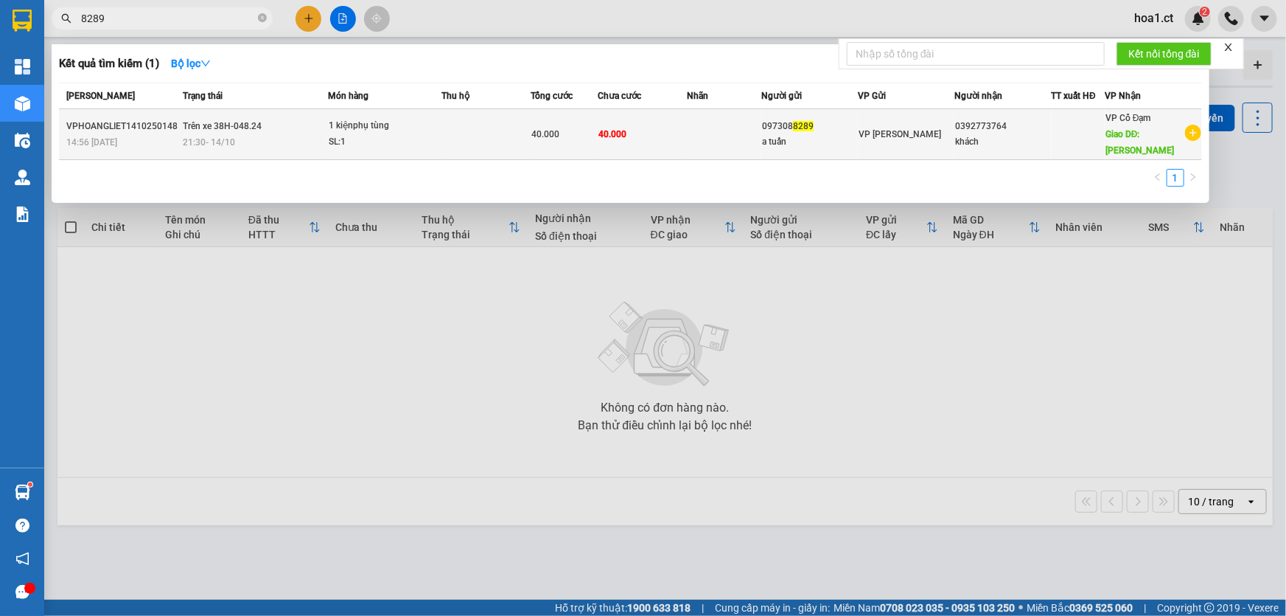
type input "8289"
click at [405, 134] on div "SL: 1" at bounding box center [384, 142] width 111 height 16
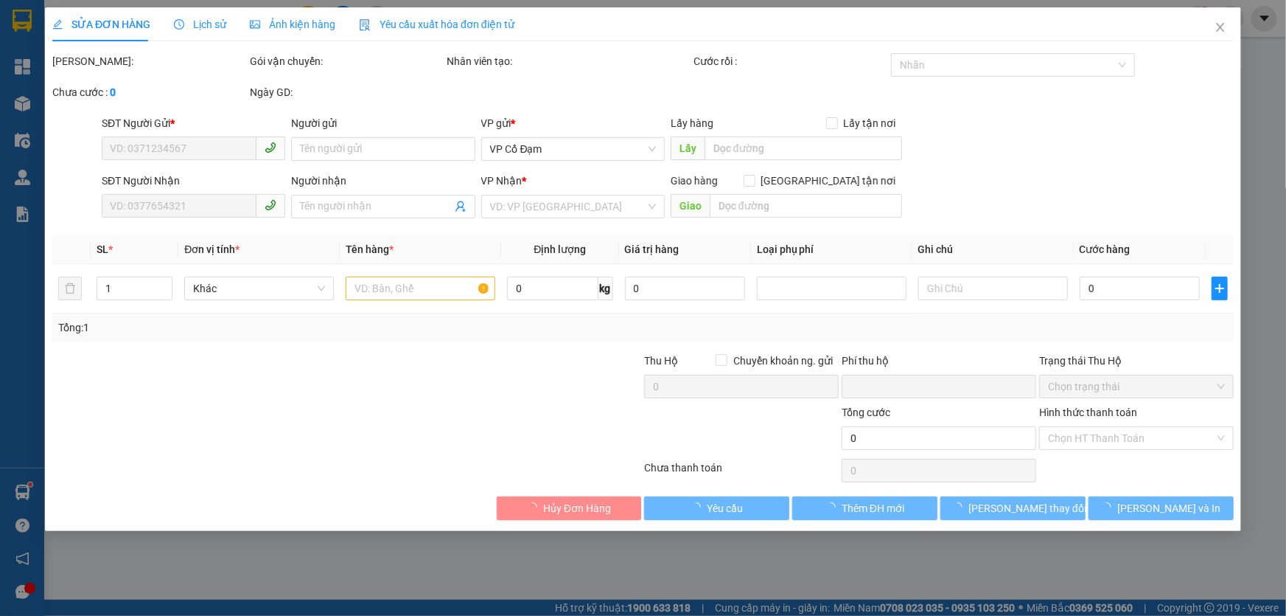
type input "0973088289"
type input "a tuấn"
type input "0392773764"
type input "khách"
type input "bình lộc"
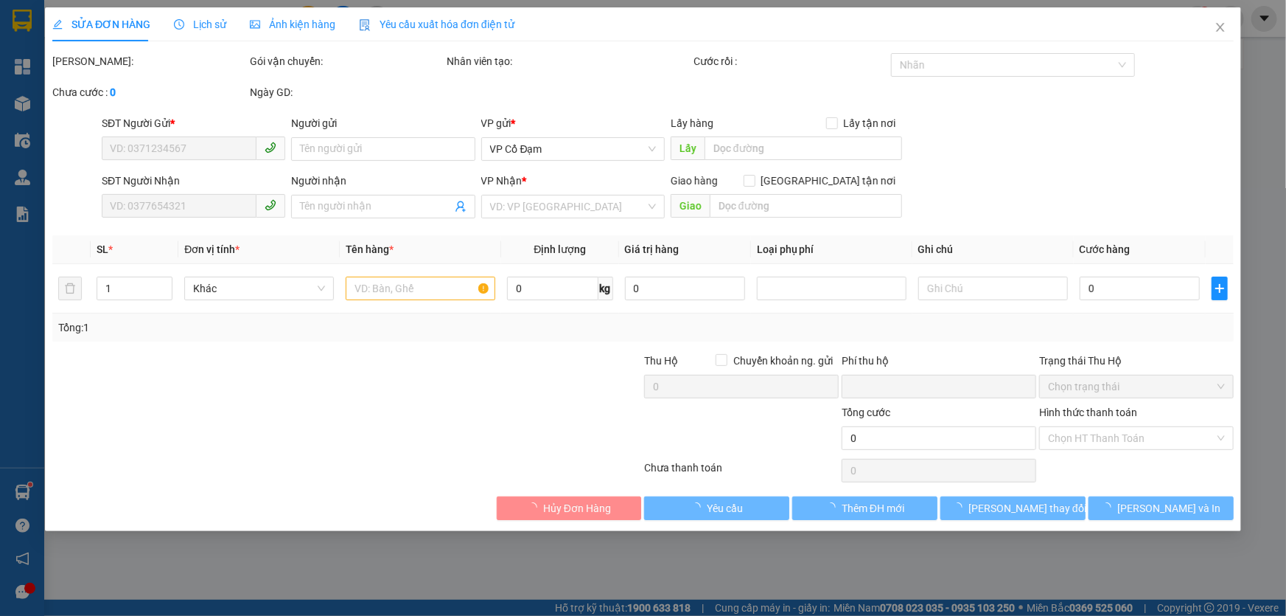
type input "0"
type input "40.000"
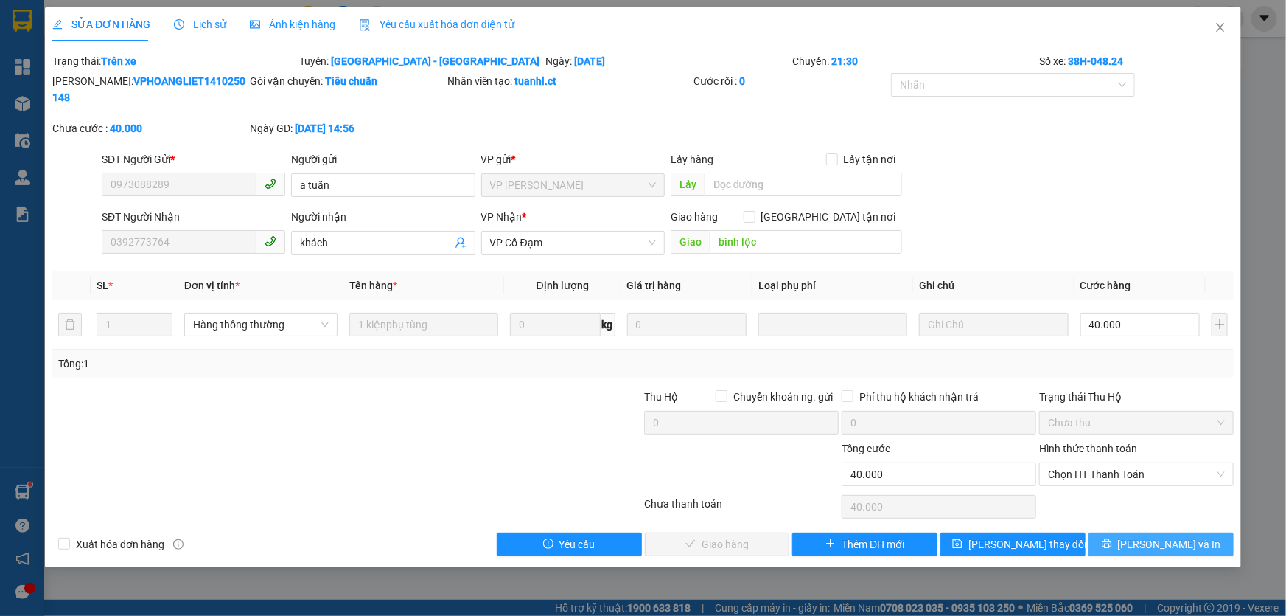
click at [1157, 536] on span "[PERSON_NAME] và In" at bounding box center [1169, 544] width 103 height 16
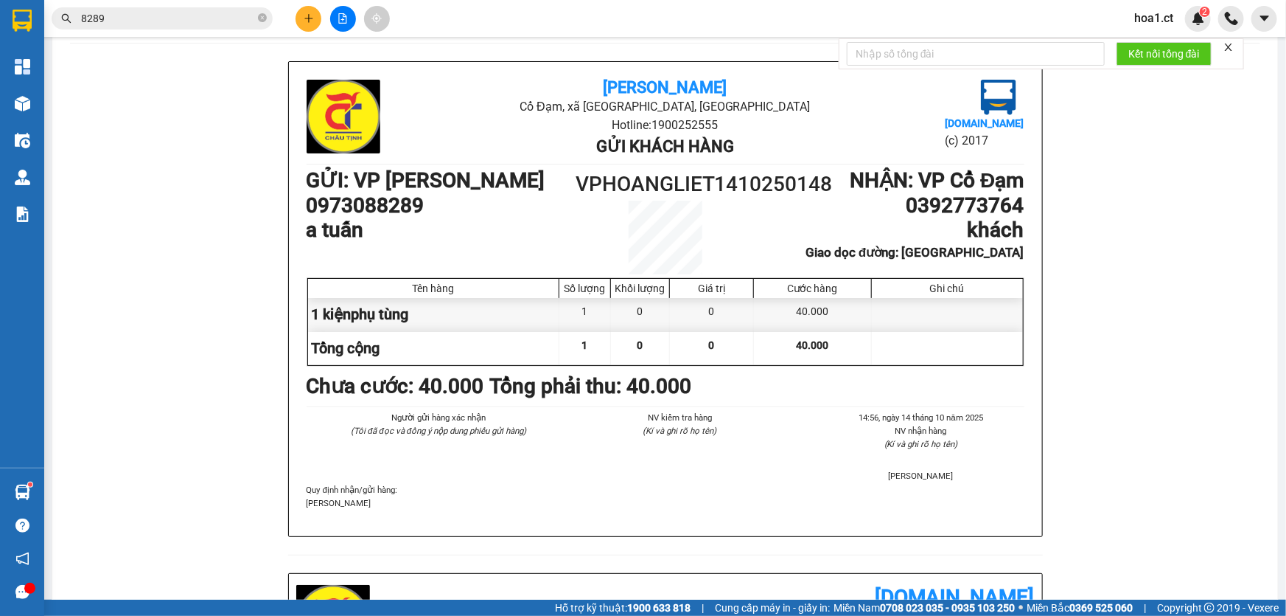
scroll to position [66, 0]
click at [265, 20] on icon "close-circle" at bounding box center [262, 17] width 9 height 9
click at [132, 16] on input "text" at bounding box center [168, 18] width 174 height 16
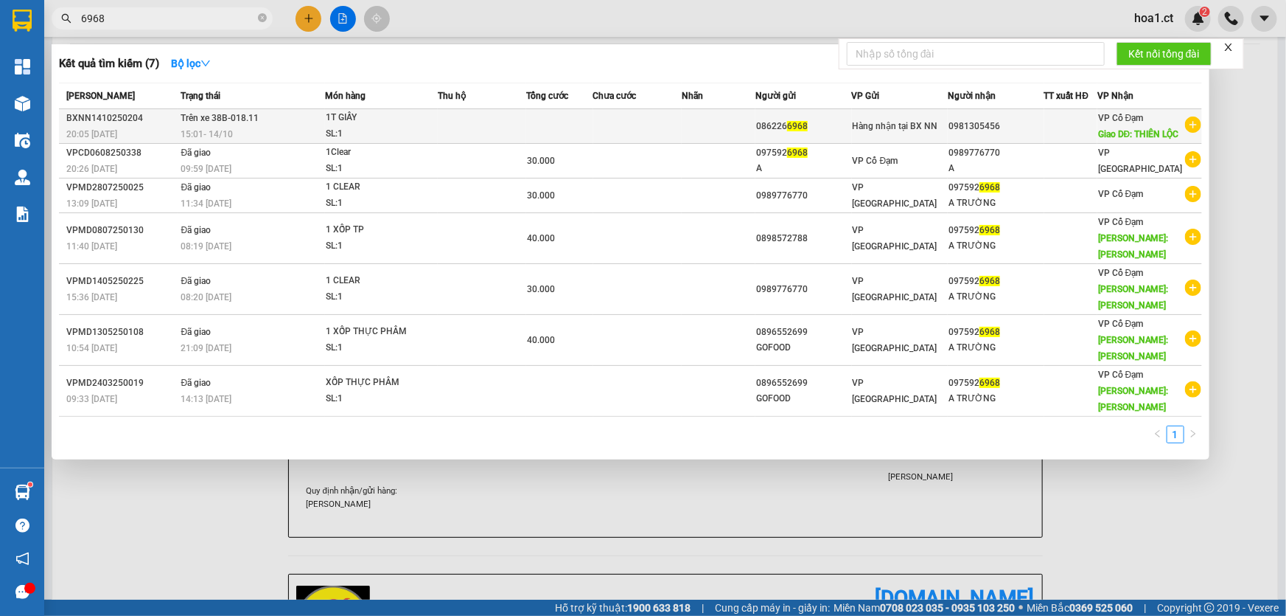
type input "6968"
click at [396, 137] on div "SL: 1" at bounding box center [381, 134] width 111 height 16
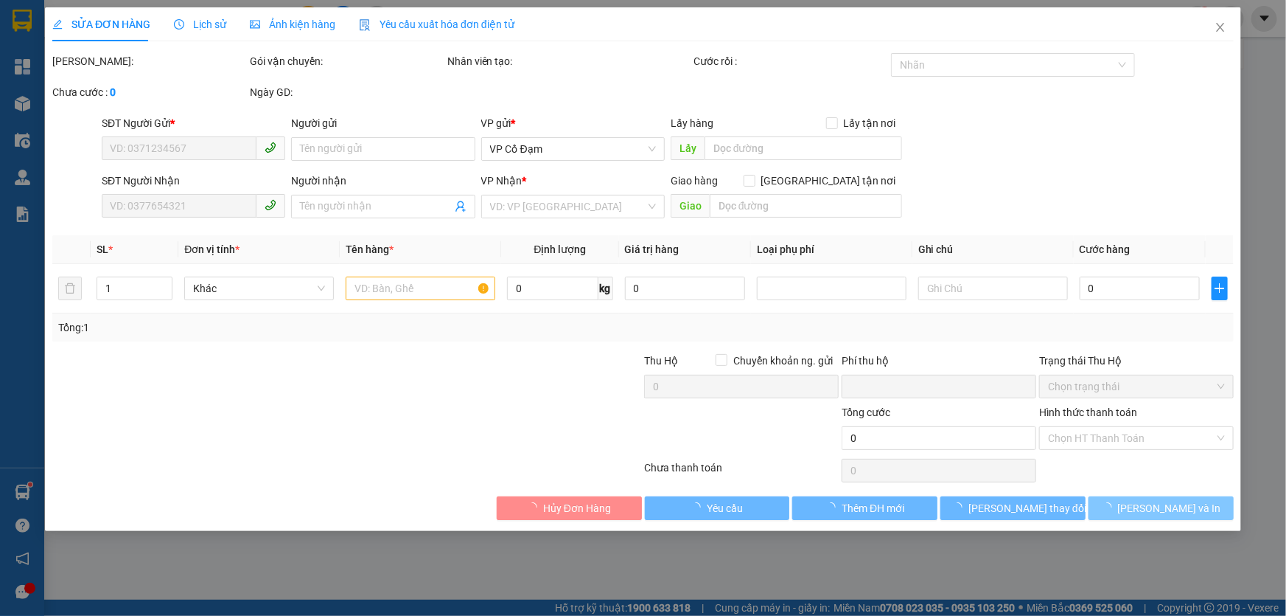
type input "0862266968"
type input "0981305456"
type input "THIÊN LỘC"
type input "0"
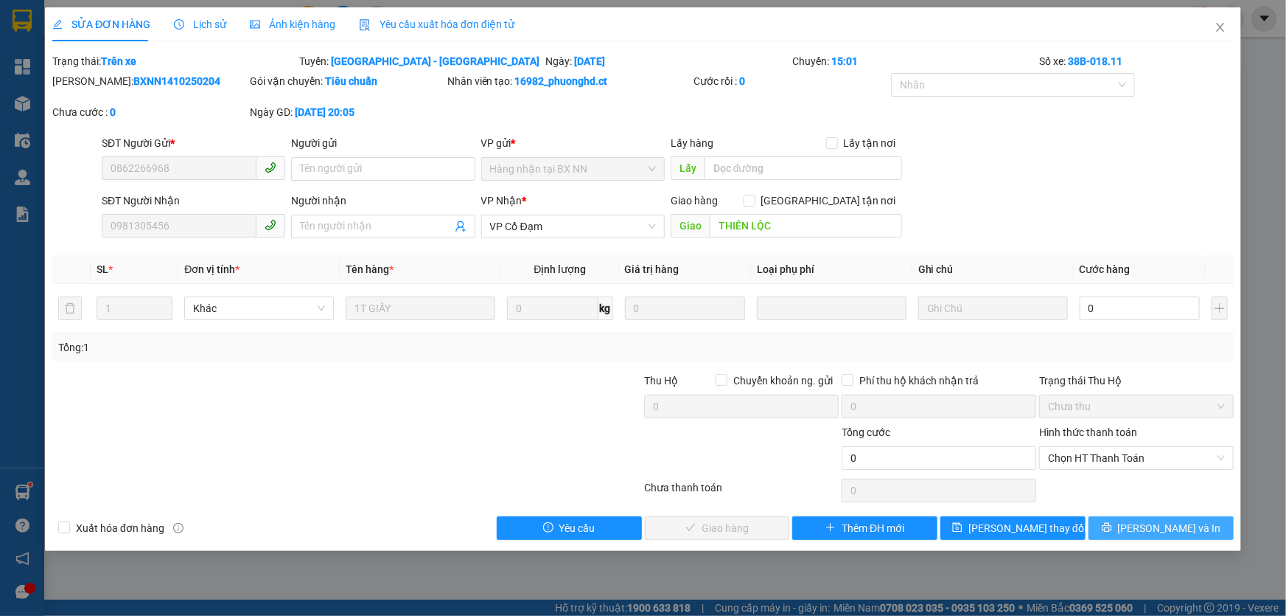
click at [1180, 524] on span "[PERSON_NAME] và In" at bounding box center [1169, 528] width 103 height 16
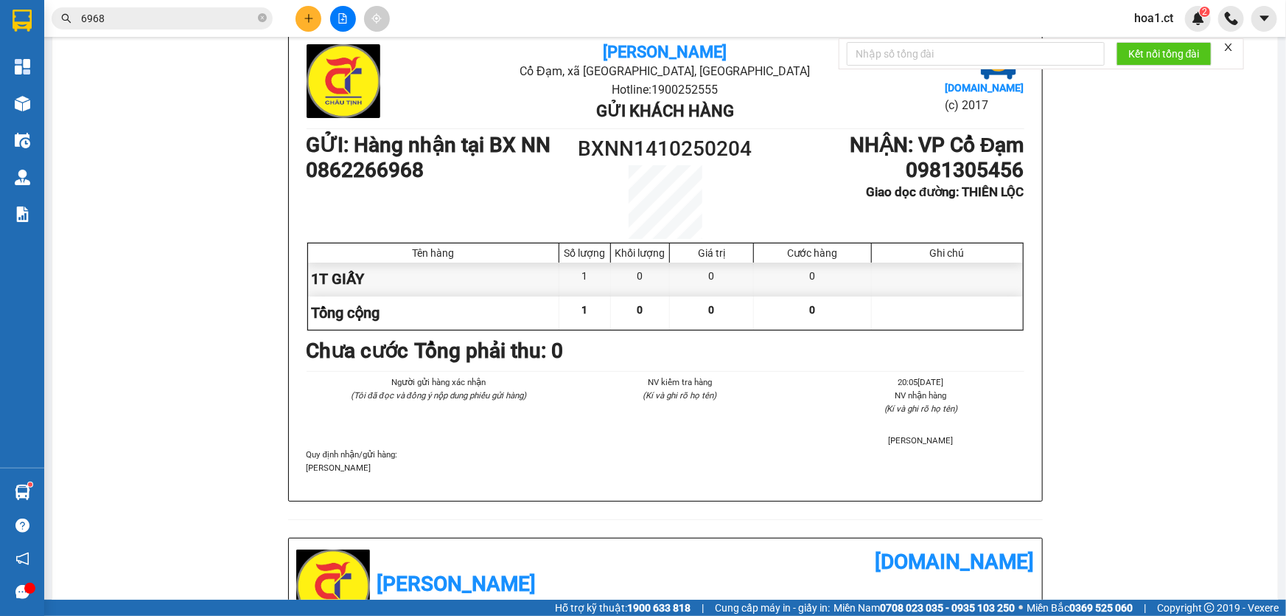
scroll to position [201, 0]
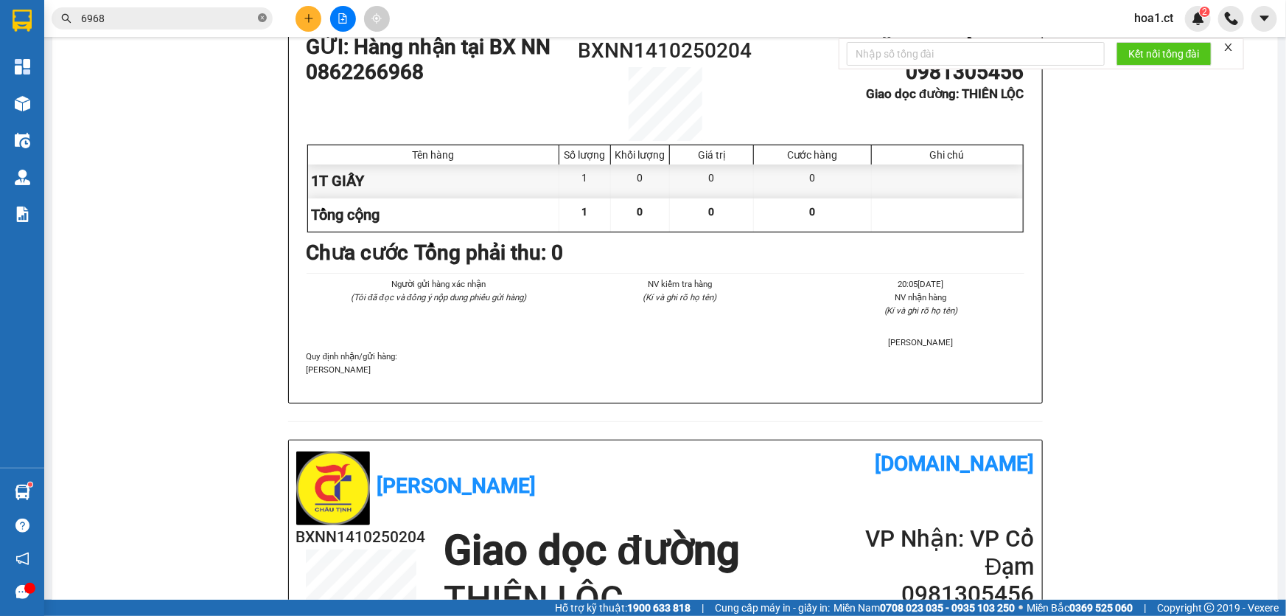
click at [262, 16] on icon "close-circle" at bounding box center [262, 17] width 9 height 9
click at [122, 15] on input "text" at bounding box center [168, 18] width 174 height 16
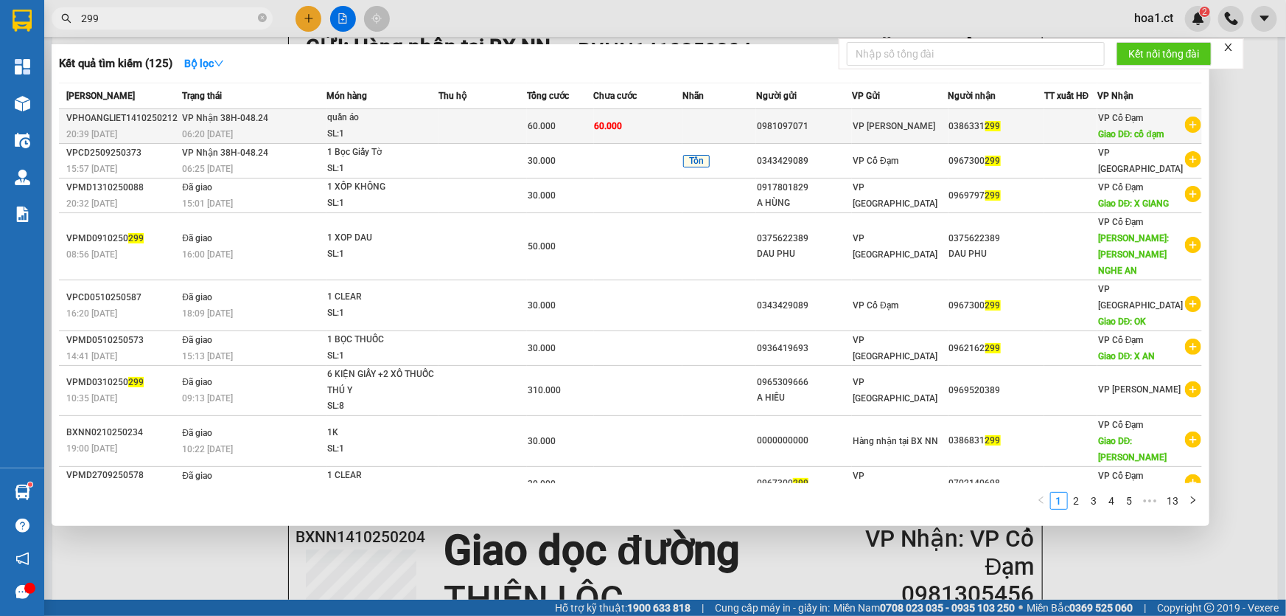
type input "299"
click at [442, 122] on td at bounding box center [483, 126] width 88 height 35
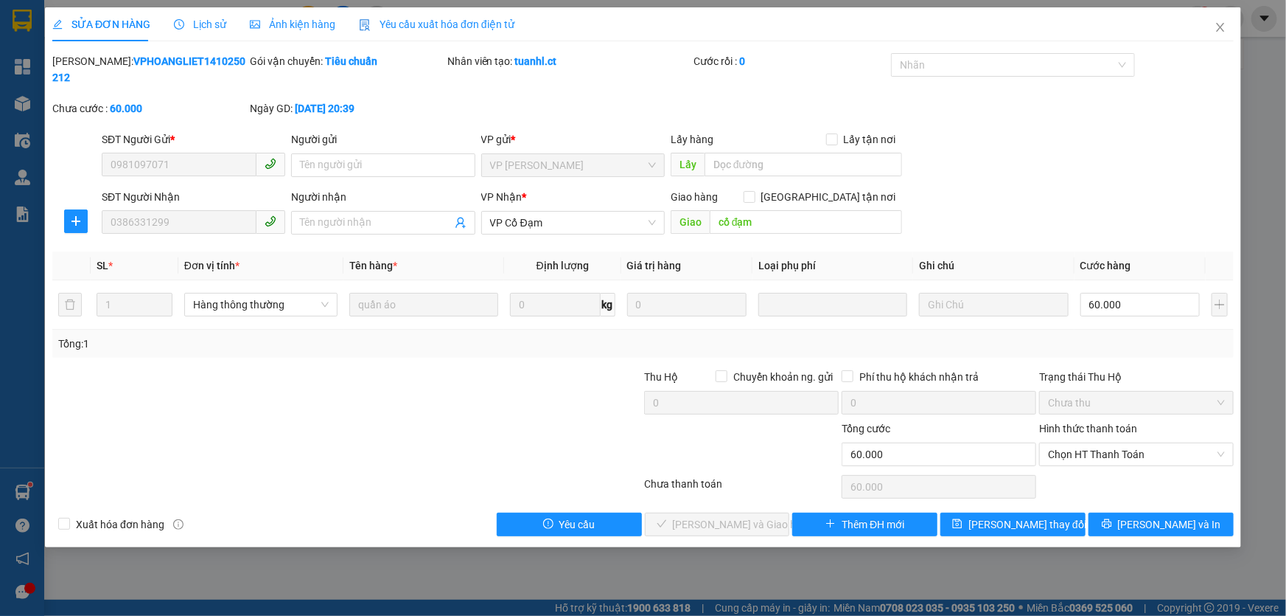
type input "0981097071"
type input "0386331299"
type input "cổ đạm"
type input "0"
type input "60.000"
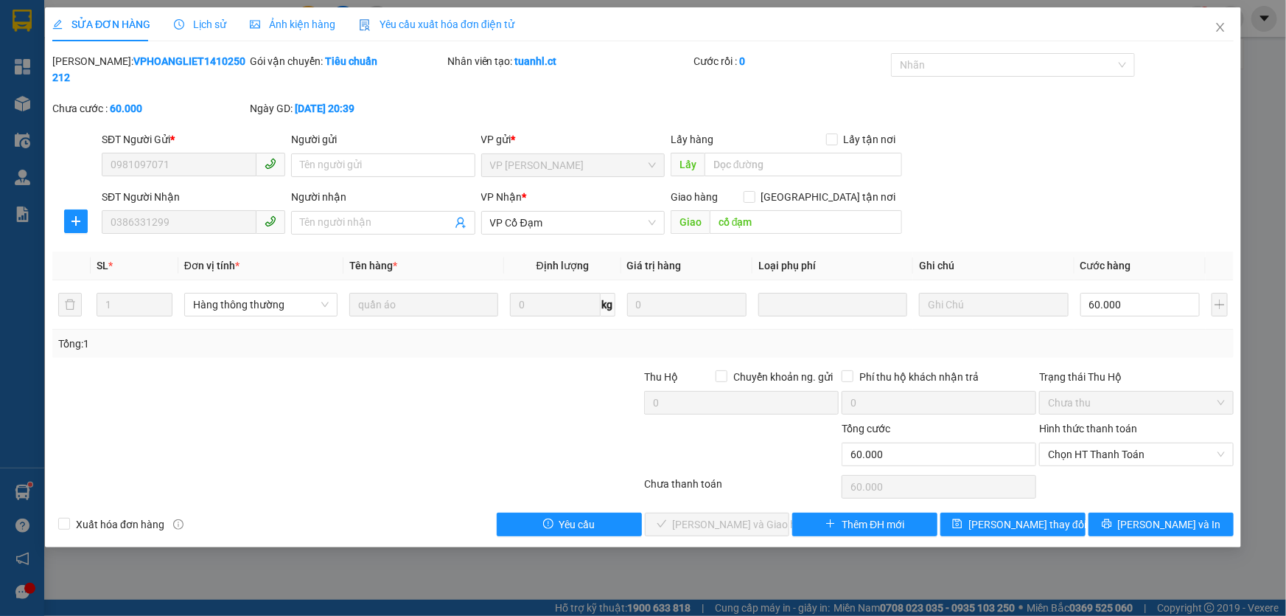
type input "60.000"
click at [1115, 293] on input "60.000" at bounding box center [1141, 305] width 120 height 24
type input "4"
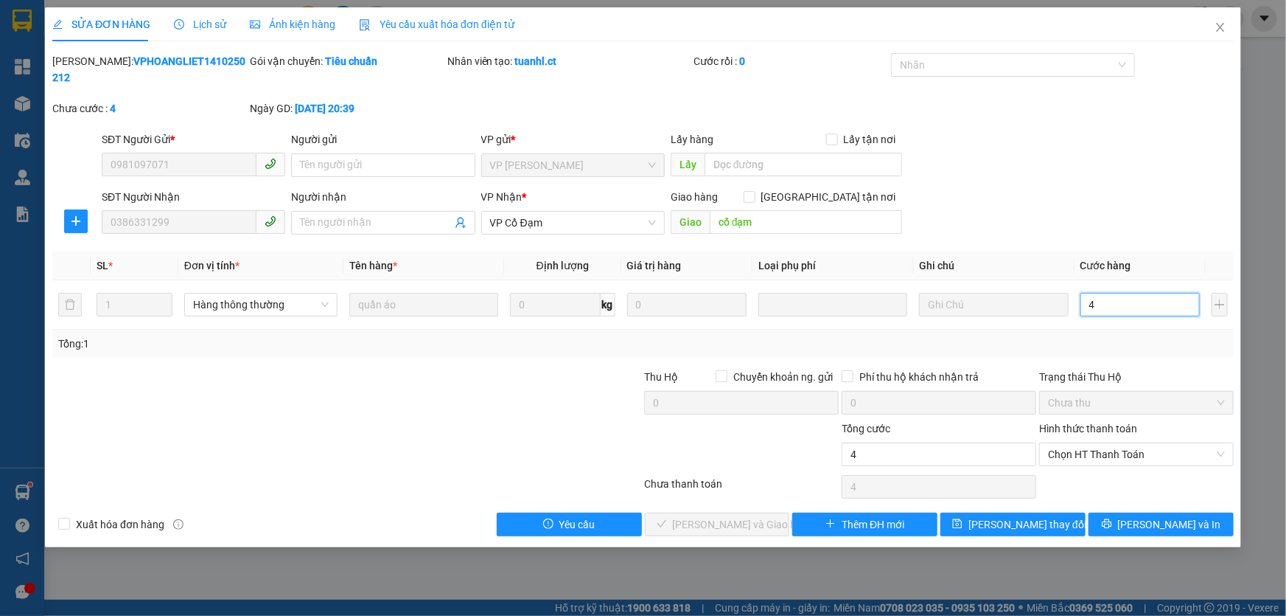
type input "40"
click at [1134, 443] on span "Chọn HT Thanh Toán" at bounding box center [1136, 454] width 177 height 22
type input "40"
type input "40.000"
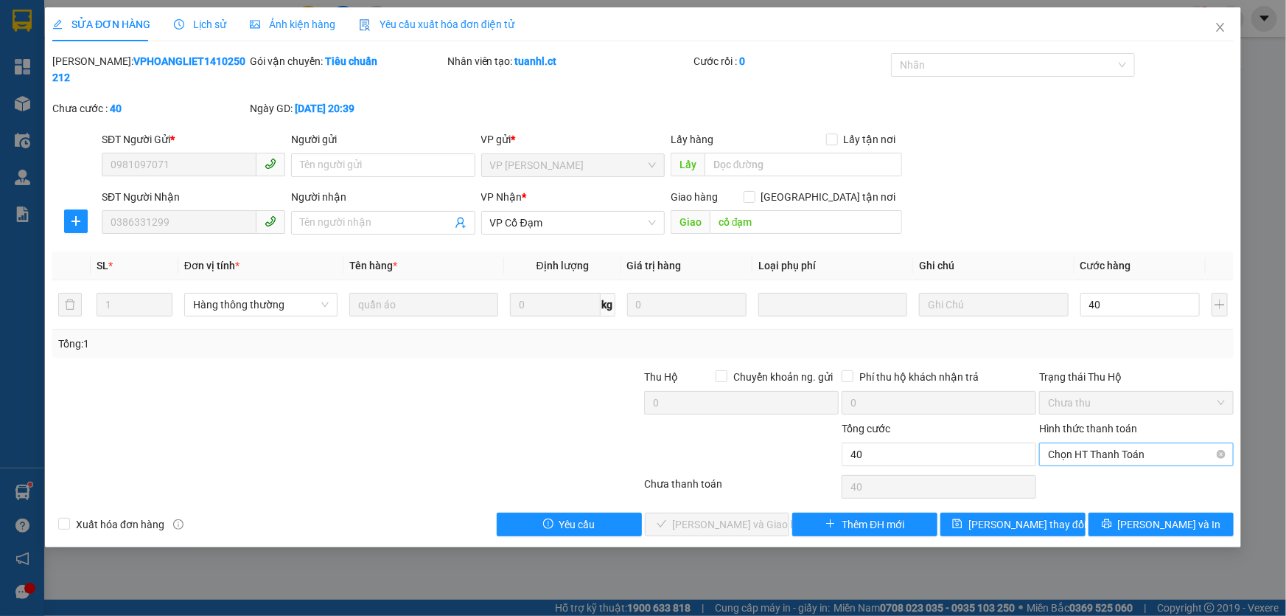
type input "40.000"
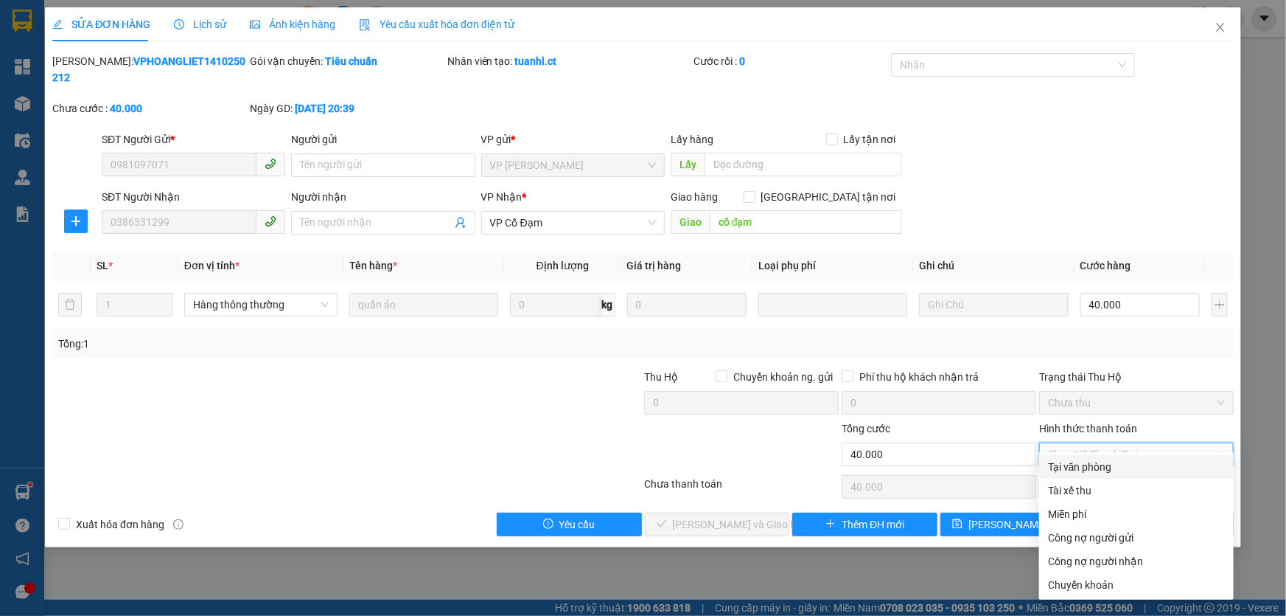
click at [1103, 465] on div "Tại văn phòng" at bounding box center [1136, 467] width 177 height 16
type input "0"
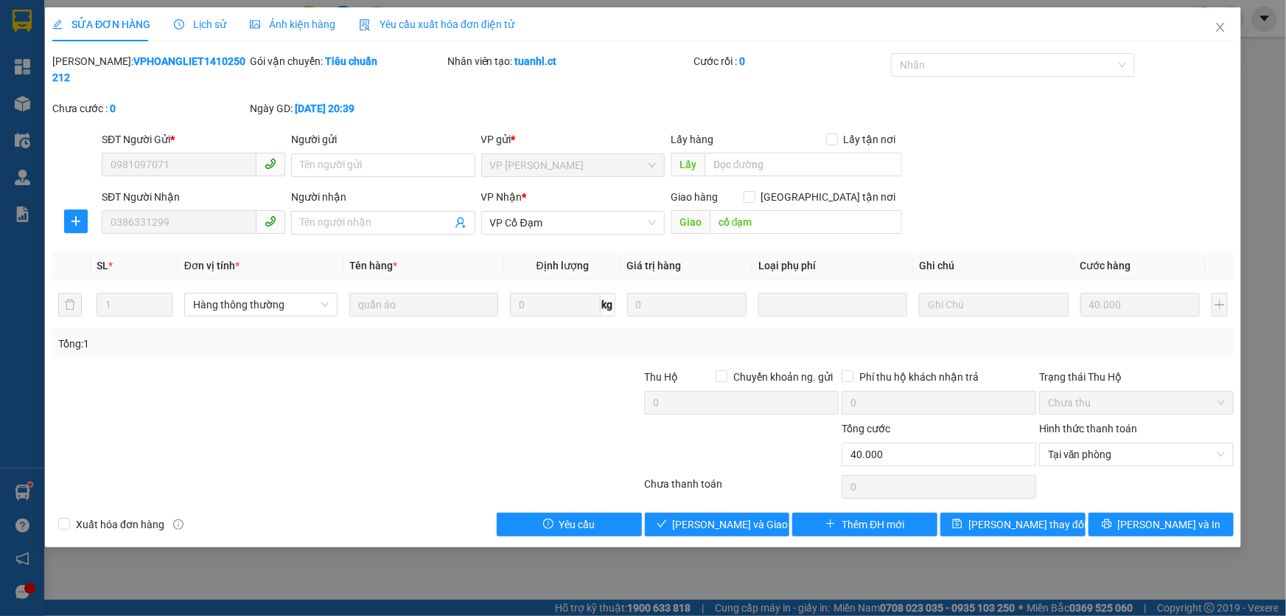
click at [1017, 206] on div "SĐT Người Nhận 0386331299 Người nhận Tên người nhận VP Nhận * VP Cổ Đạm Giao hà…" at bounding box center [668, 215] width 1138 height 52
click at [711, 516] on span "[PERSON_NAME] và Giao hàng" at bounding box center [744, 524] width 142 height 16
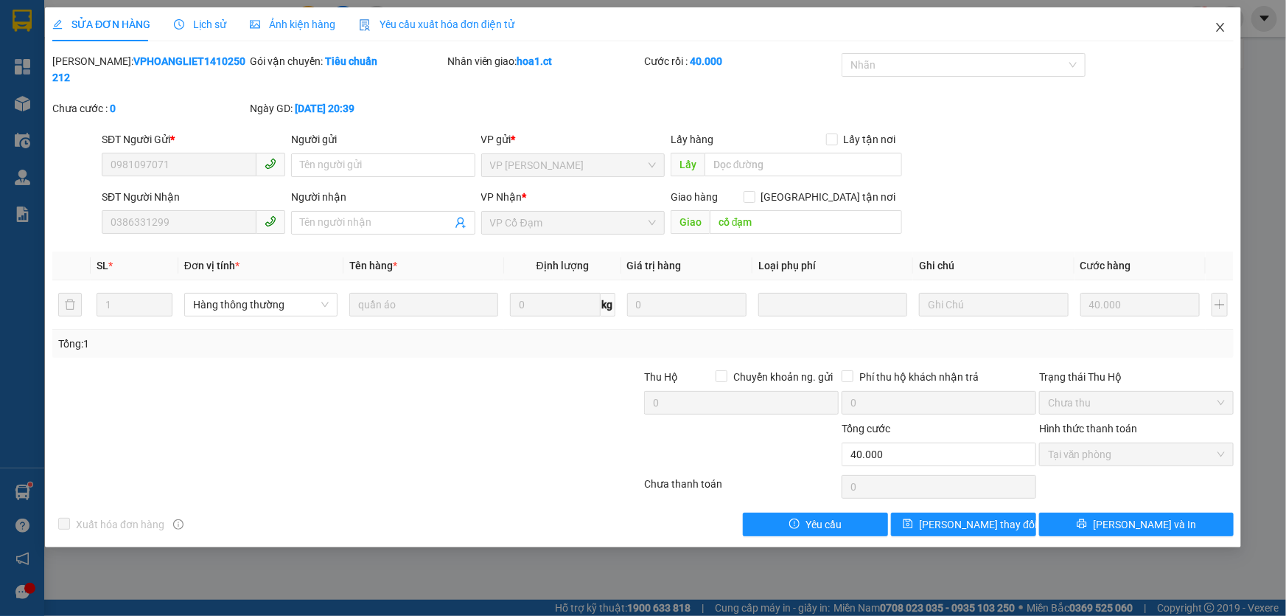
click at [1218, 27] on icon "close" at bounding box center [1221, 27] width 12 height 12
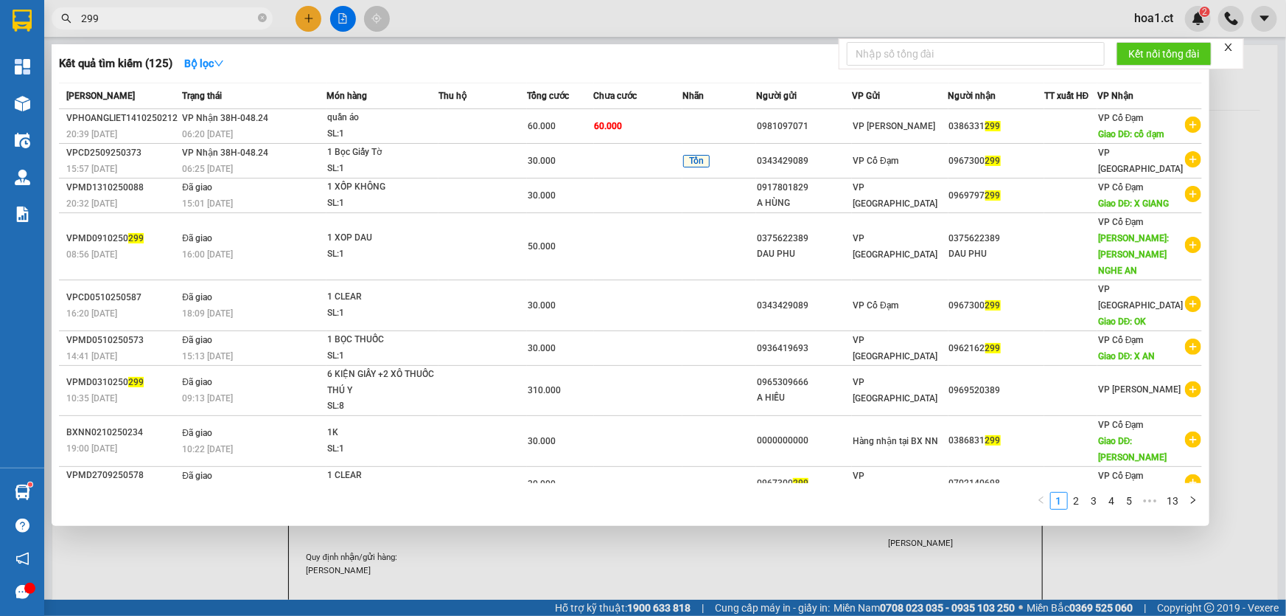
click at [174, 20] on input "299" at bounding box center [168, 18] width 174 height 16
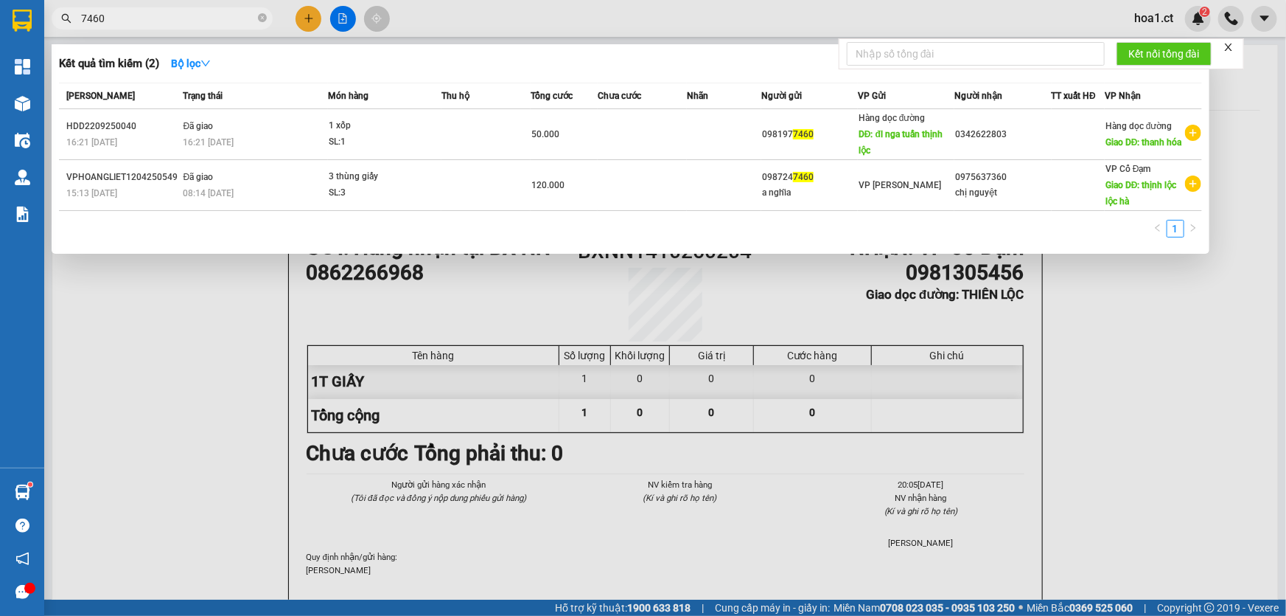
click at [167, 14] on input "7460" at bounding box center [168, 18] width 174 height 16
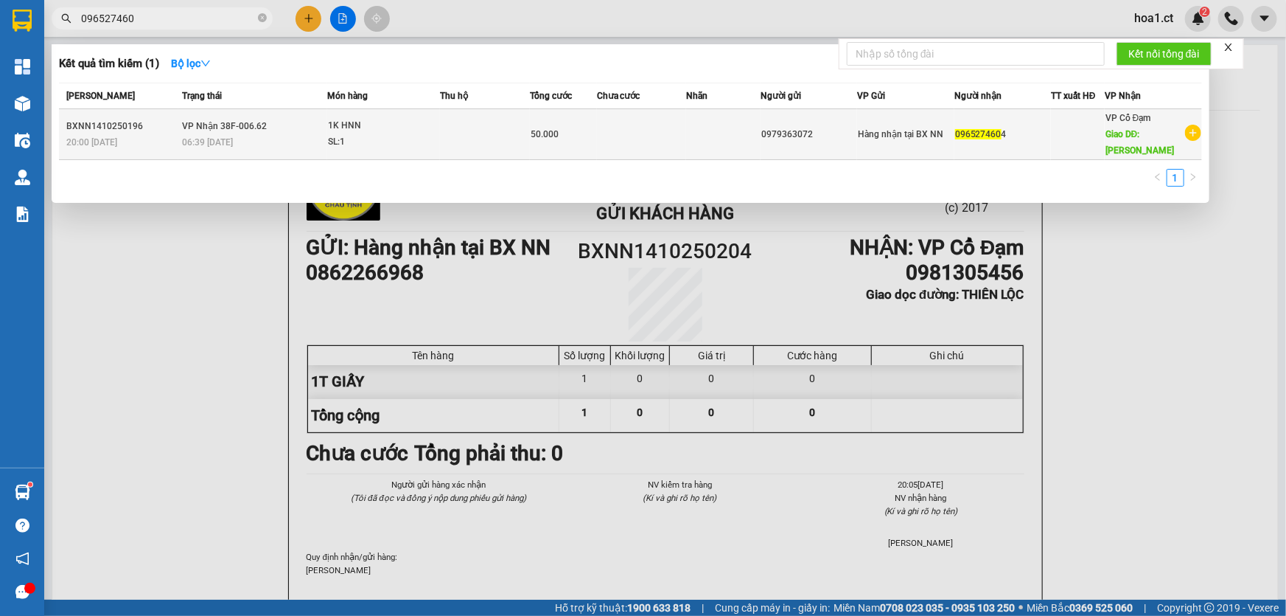
type input "096527460"
click at [285, 140] on div "06:39 [DATE]" at bounding box center [254, 142] width 144 height 16
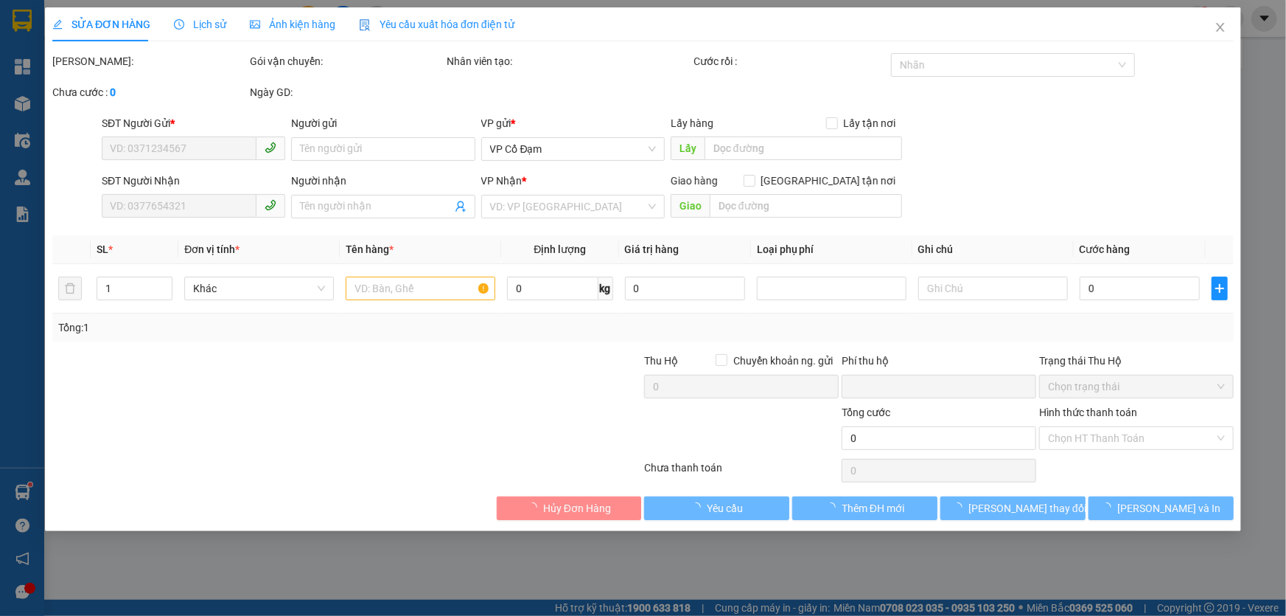
type input "0979363072"
type input "0965274604"
type input "[PERSON_NAME]"
type input "0"
type input "50.000"
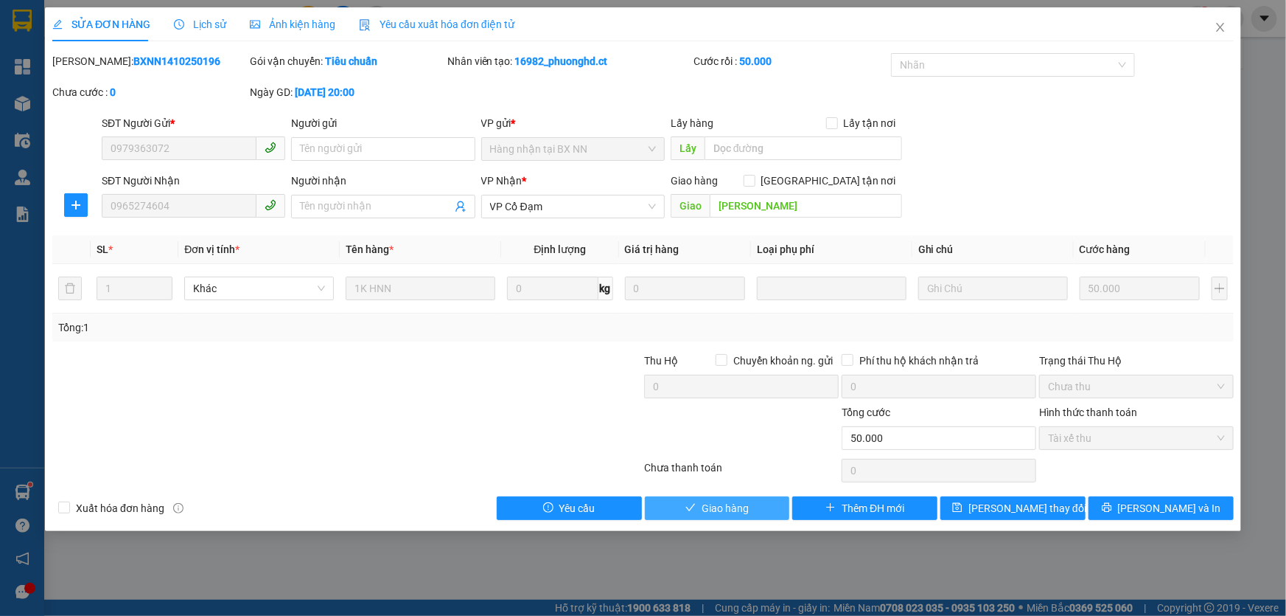
click at [714, 512] on span "Giao hàng" at bounding box center [725, 508] width 47 height 16
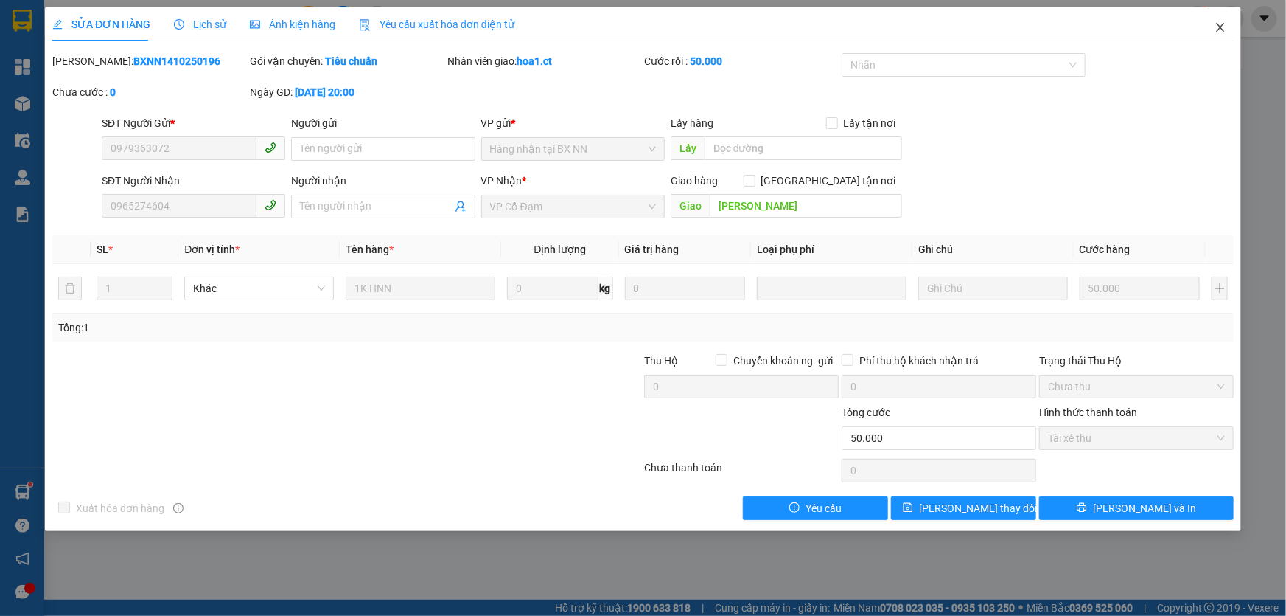
click at [1224, 25] on icon "close" at bounding box center [1221, 27] width 12 height 12
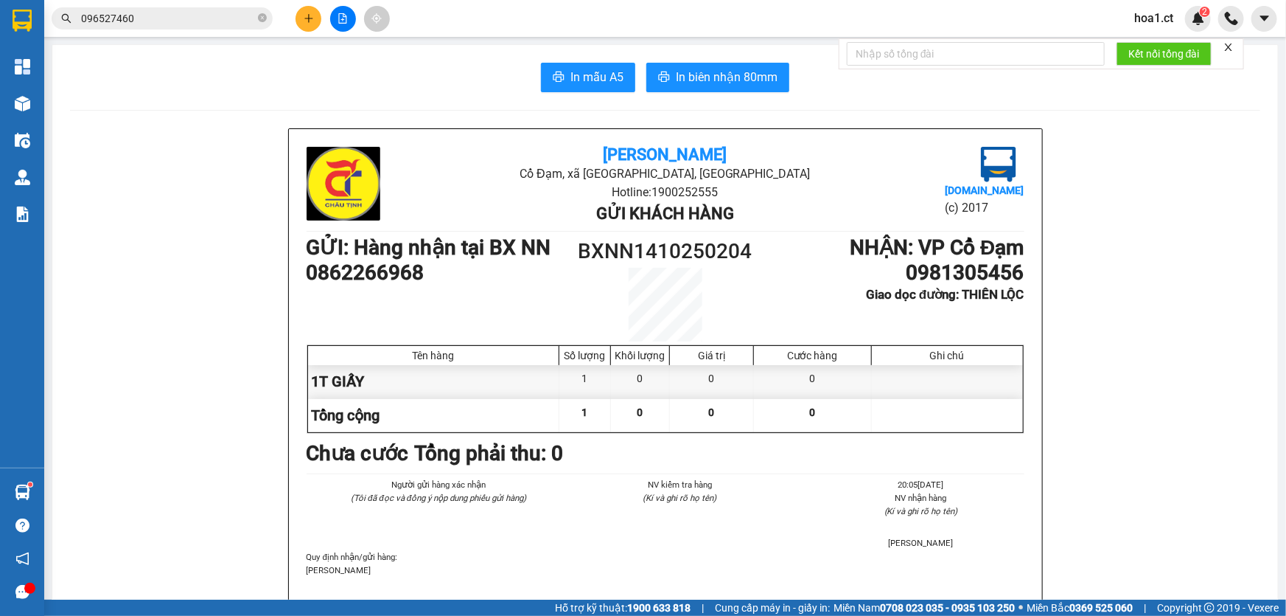
click at [199, 18] on input "096527460" at bounding box center [168, 18] width 174 height 16
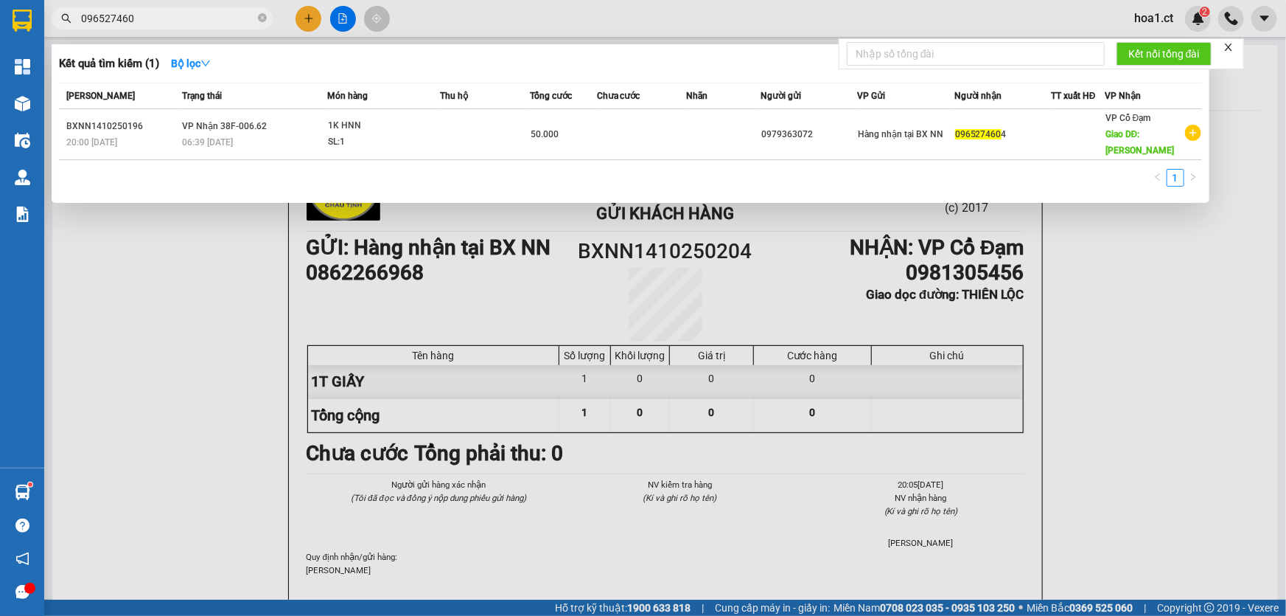
click at [199, 18] on input "096527460" at bounding box center [168, 18] width 174 height 16
click at [208, 18] on input "096527460" at bounding box center [168, 18] width 174 height 16
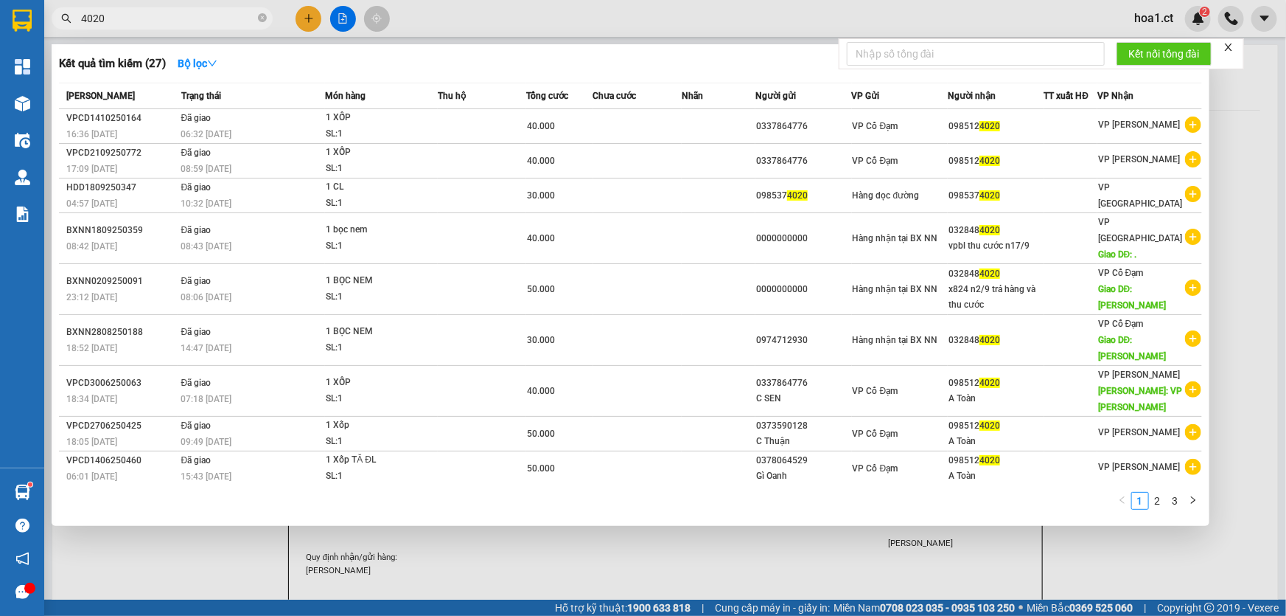
click at [139, 21] on input "4020" at bounding box center [168, 18] width 174 height 16
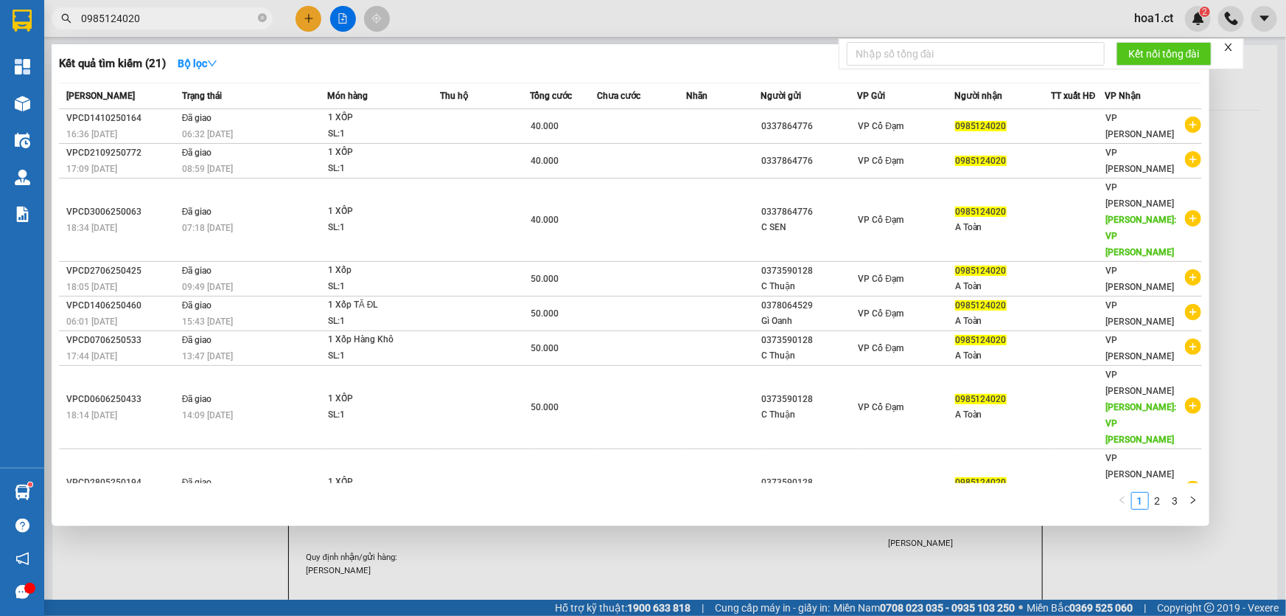
click at [117, 15] on input "0985124020" at bounding box center [168, 18] width 174 height 16
click at [199, 18] on input "0985124020" at bounding box center [168, 18] width 174 height 16
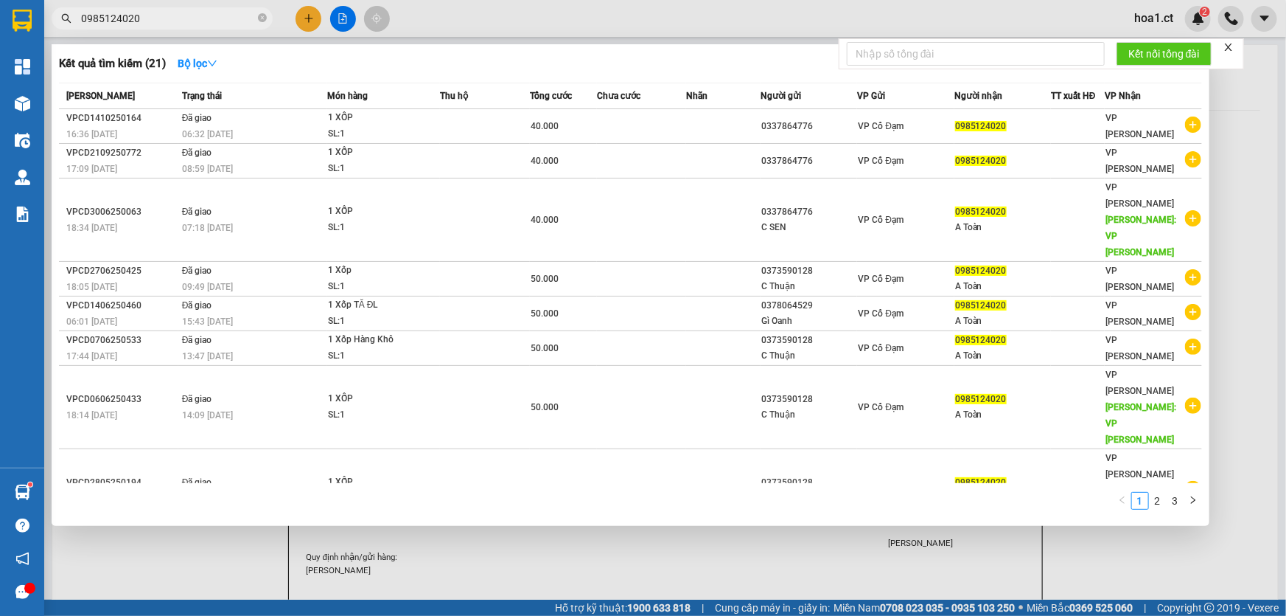
click at [187, 15] on input "0985124020" at bounding box center [168, 18] width 174 height 16
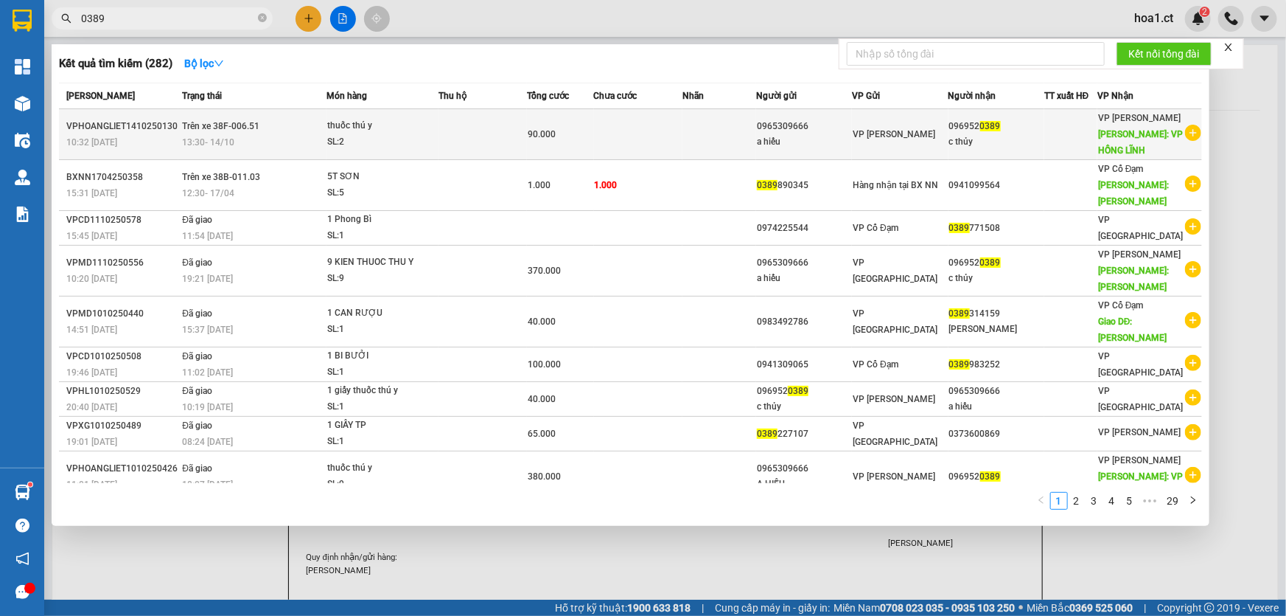
type input "0389"
click at [288, 139] on div "13:30 [DATE]" at bounding box center [253, 142] width 143 height 16
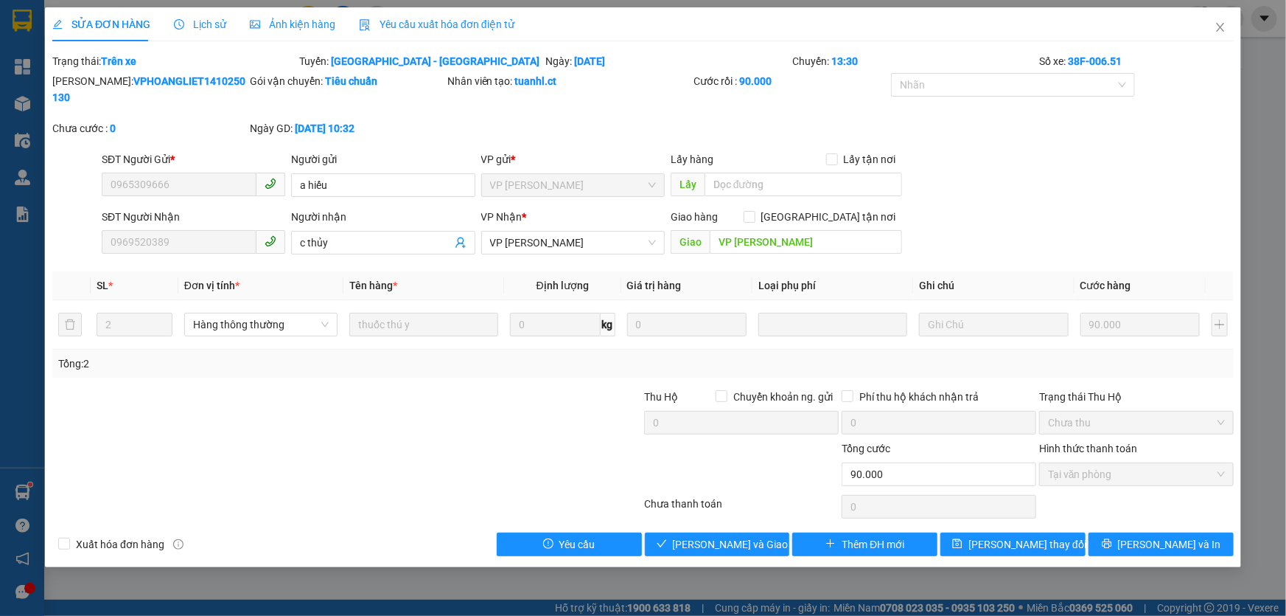
type input "0965309666"
type input "a hiếu"
type input "0969520389"
type input "c thủy"
type input "VP [PERSON_NAME]"
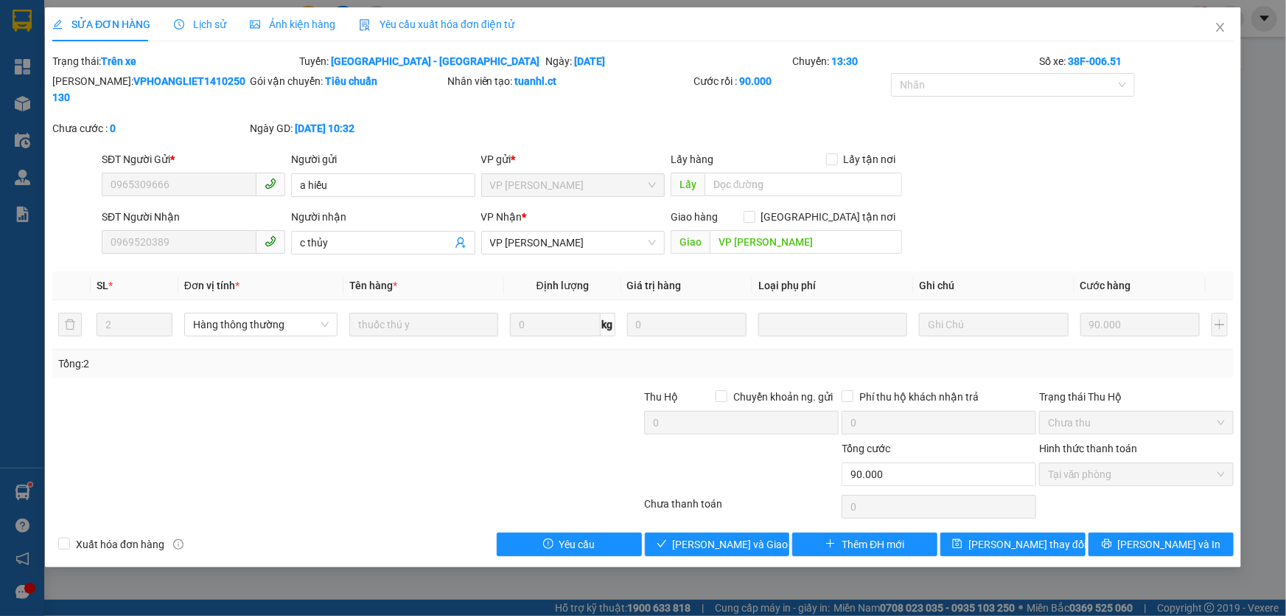
type input "0"
type input "90.000"
click at [1218, 31] on icon "close" at bounding box center [1220, 27] width 8 height 9
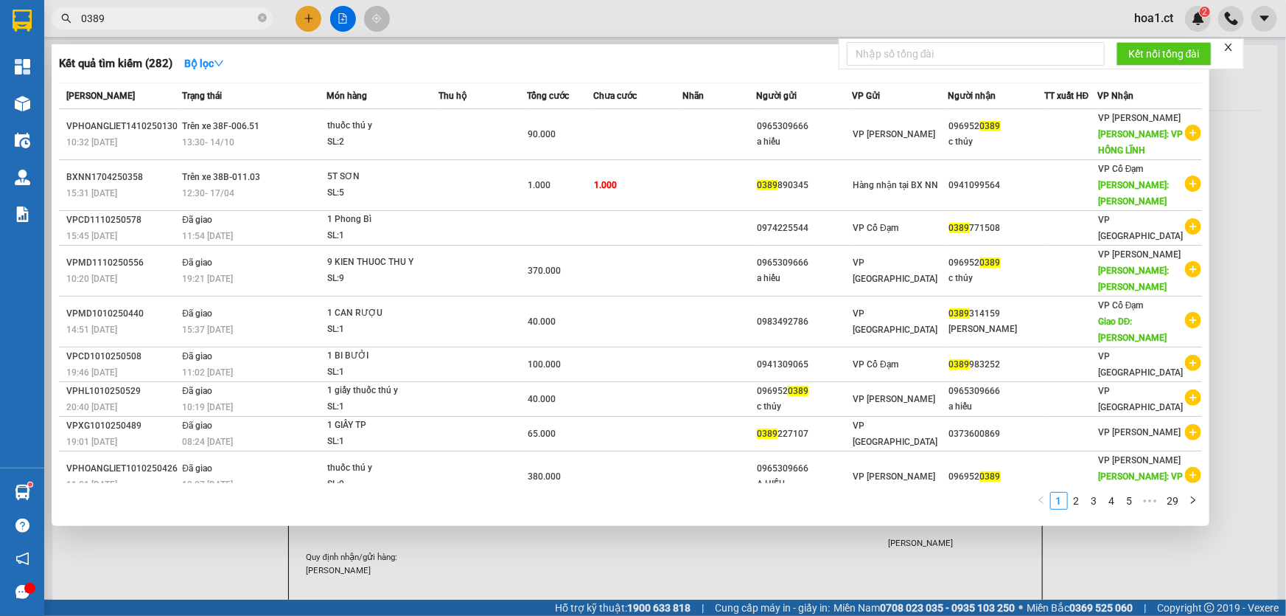
click at [184, 16] on input "0389" at bounding box center [168, 18] width 174 height 16
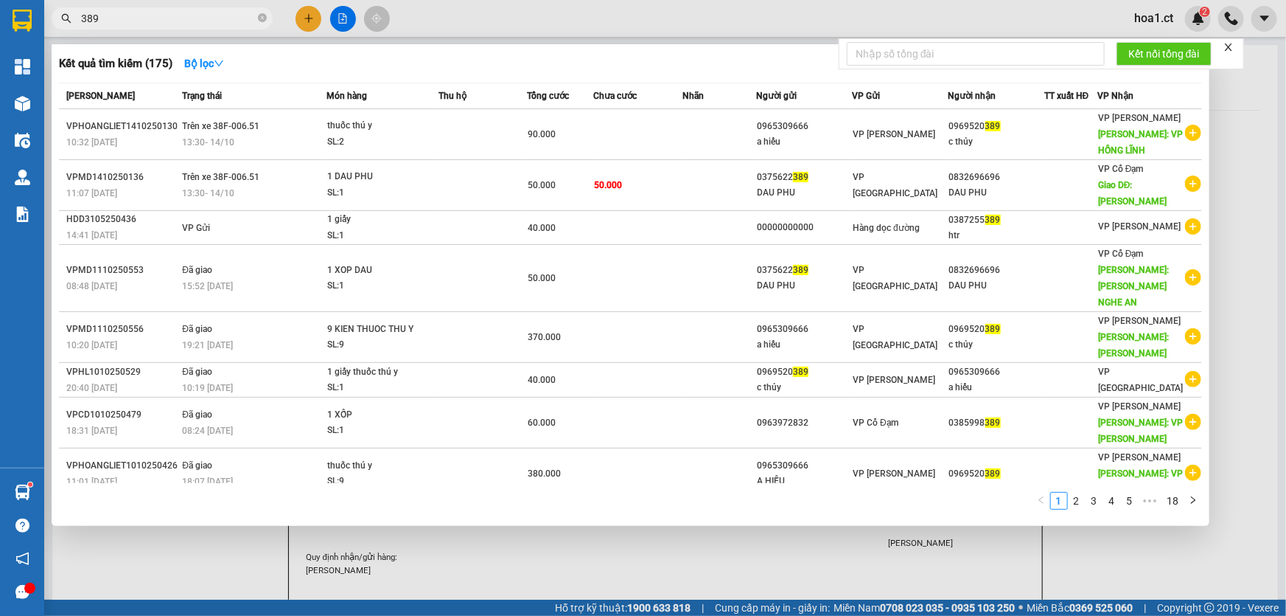
click at [174, 24] on input "389" at bounding box center [168, 18] width 174 height 16
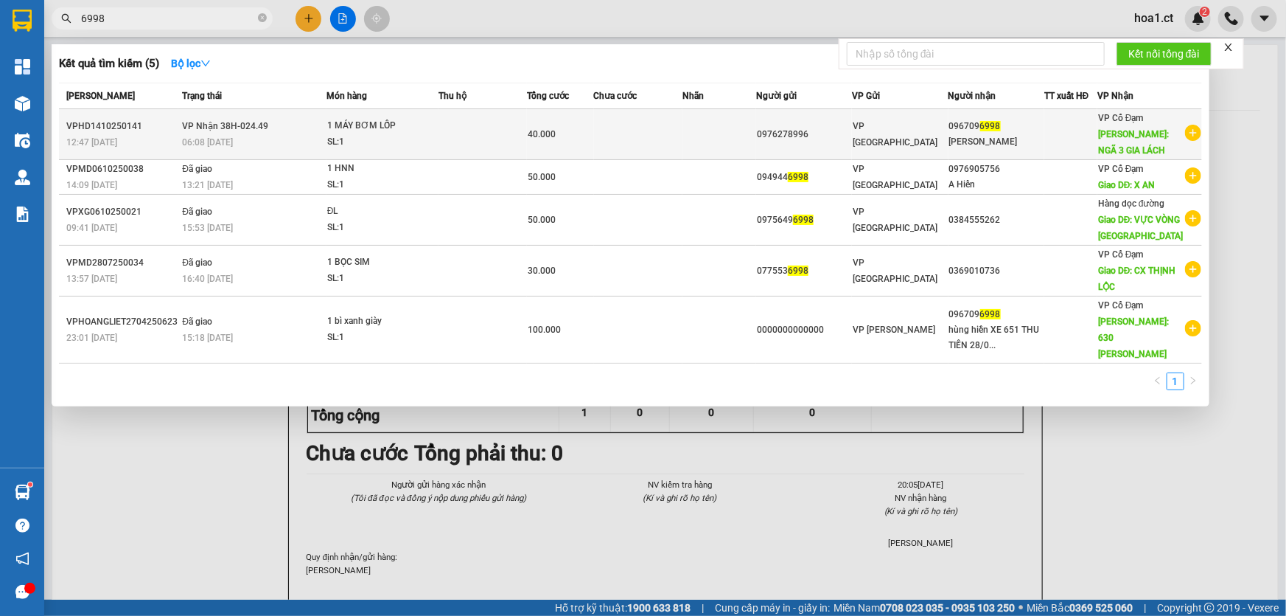
type input "6998"
click at [279, 141] on div "06:08 [DATE]" at bounding box center [253, 142] width 143 height 16
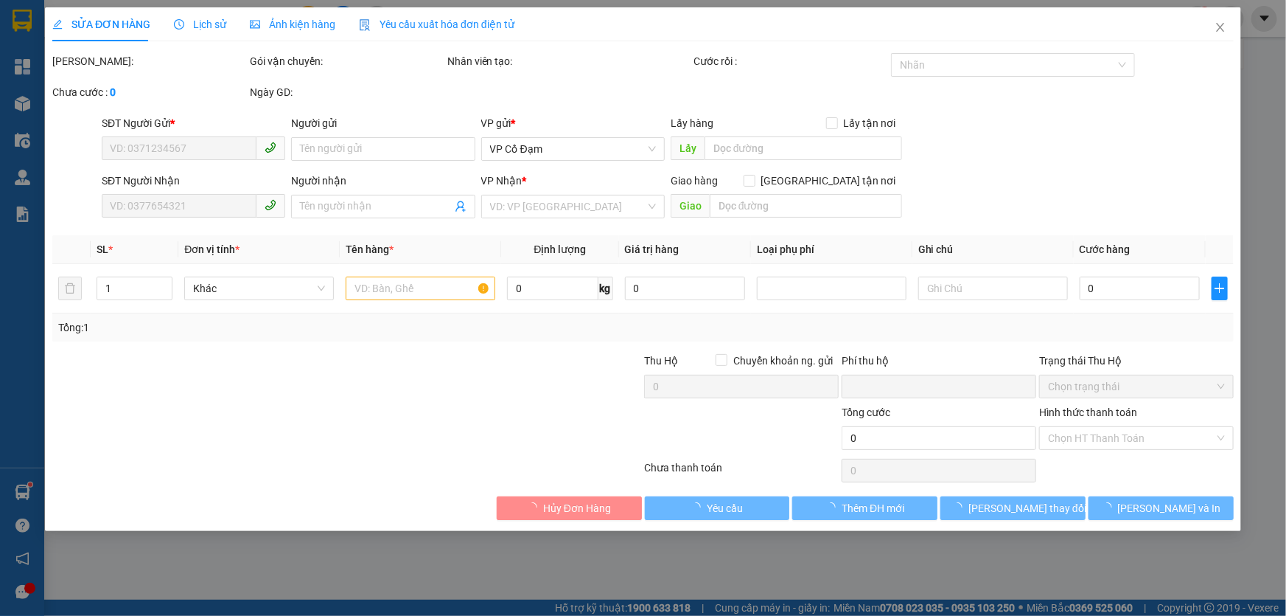
type input "0976278996"
type input "0967096998"
type input "[PERSON_NAME]"
type input "NGÃ 3 GIA LÁCH"
type input "0"
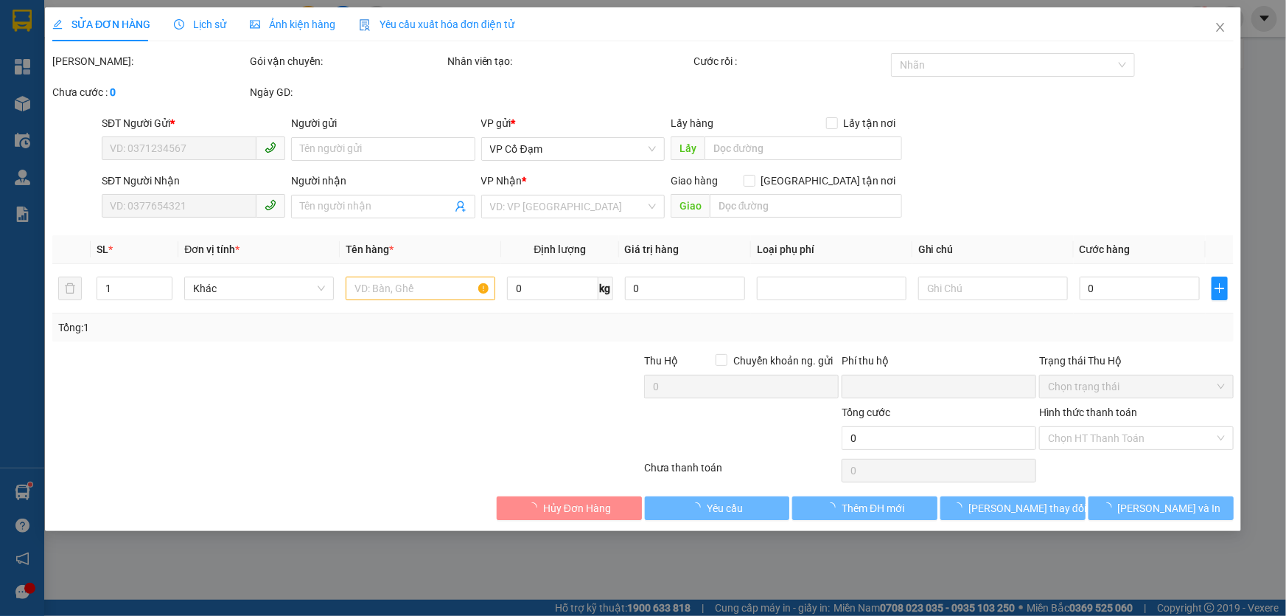
type input "40.000"
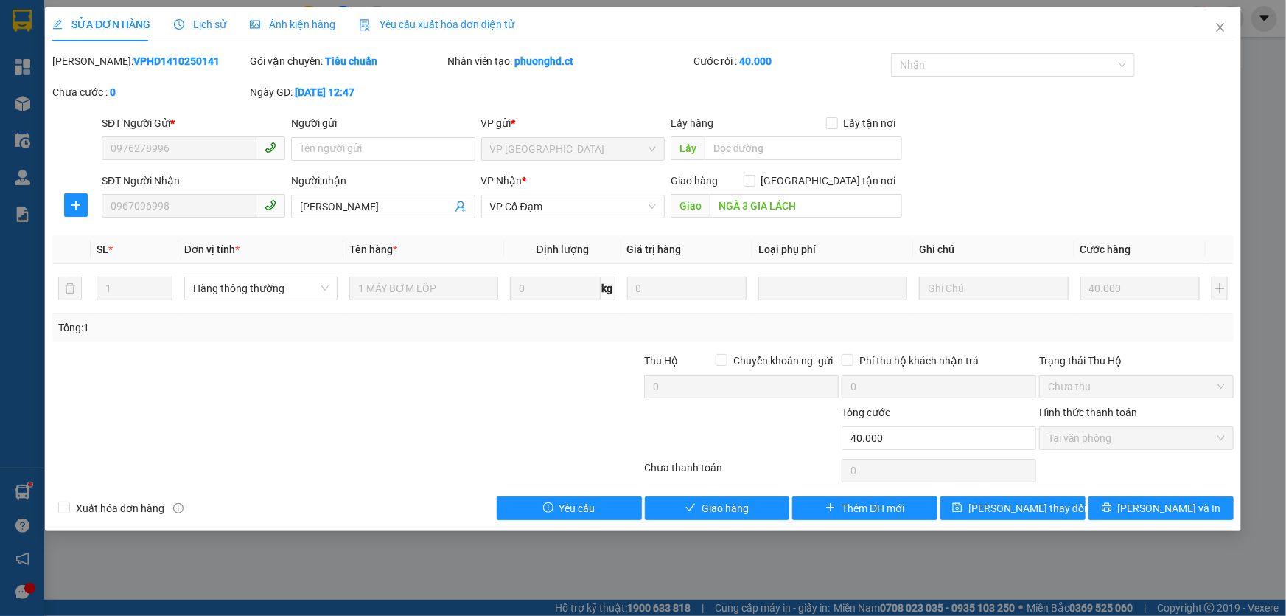
click at [1006, 192] on div "SĐT Người Nhận 0967096998 Người nhận GIÀY DÉP HƯNG HIỀN VP Nhận * VP Cổ Đạm …" at bounding box center [668, 199] width 1138 height 52
